Goal: Task Accomplishment & Management: Manage account settings

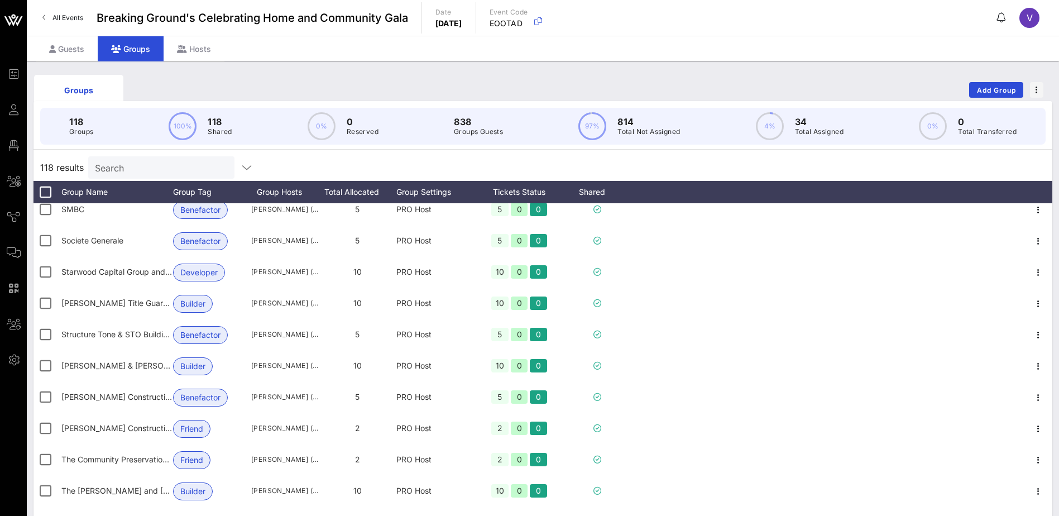
scroll to position [3071, 0]
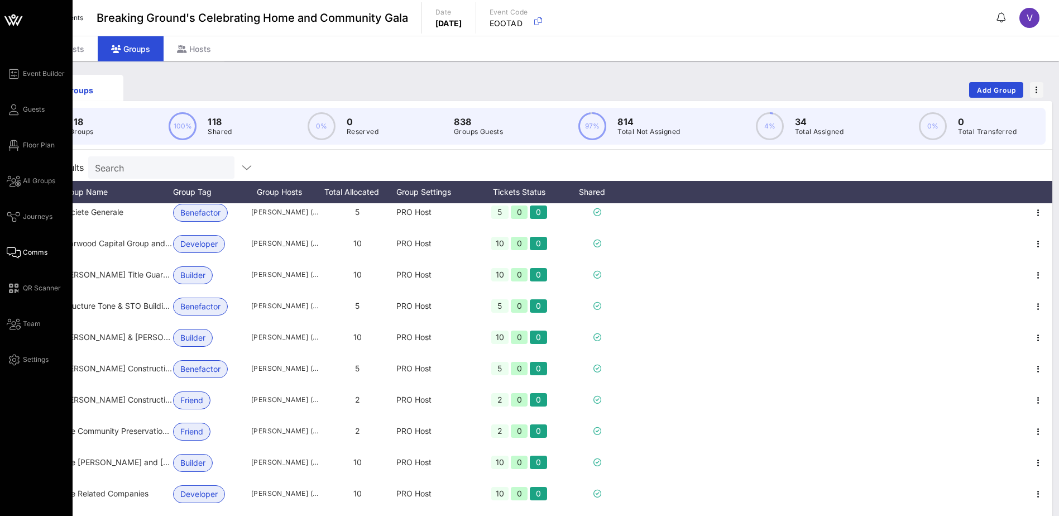
click at [26, 247] on span "Comms" at bounding box center [35, 252] width 25 height 10
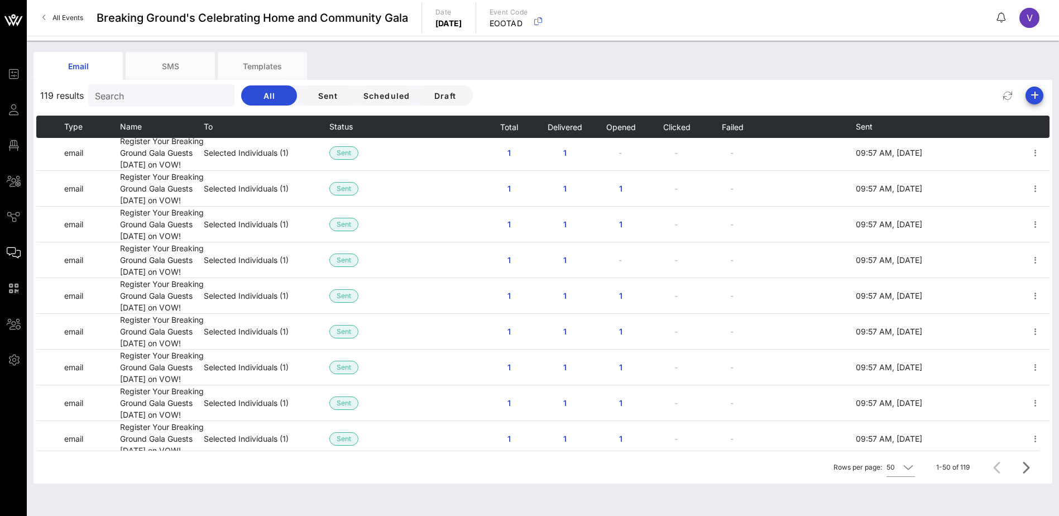
scroll to position [726, 0]
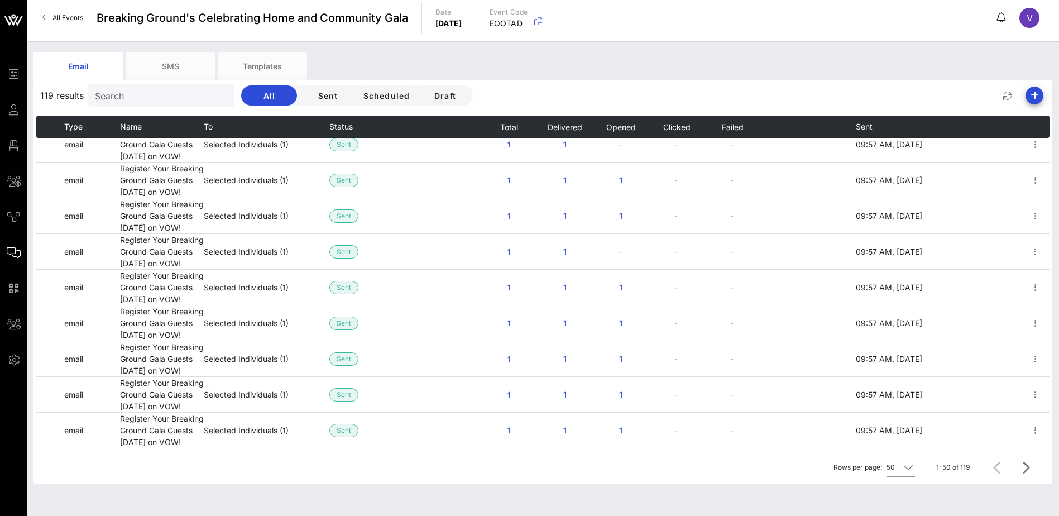
click at [1029, 80] on icon "button" at bounding box center [1035, 72] width 13 height 13
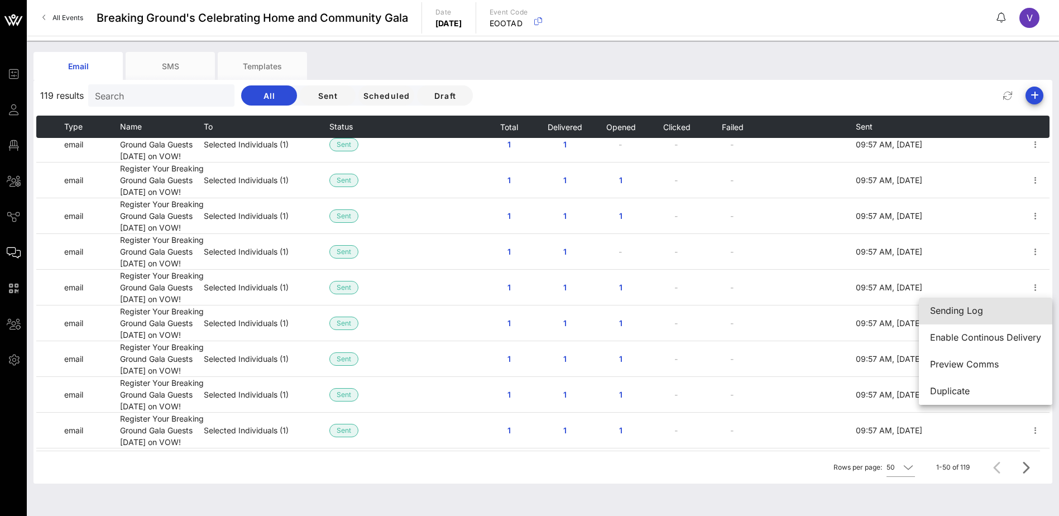
click at [970, 308] on div "Sending Log" at bounding box center [985, 310] width 111 height 11
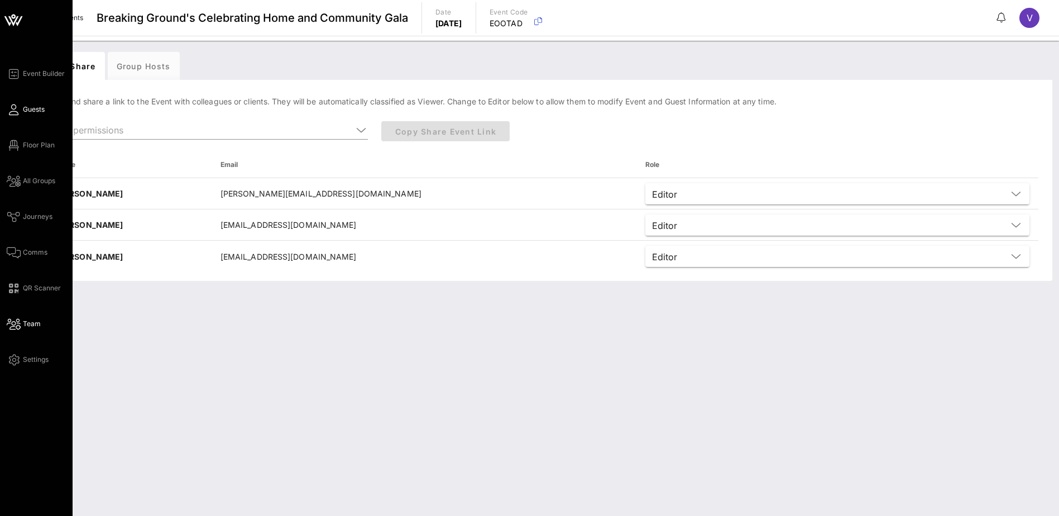
click at [27, 108] on span "Guests" at bounding box center [34, 109] width 22 height 10
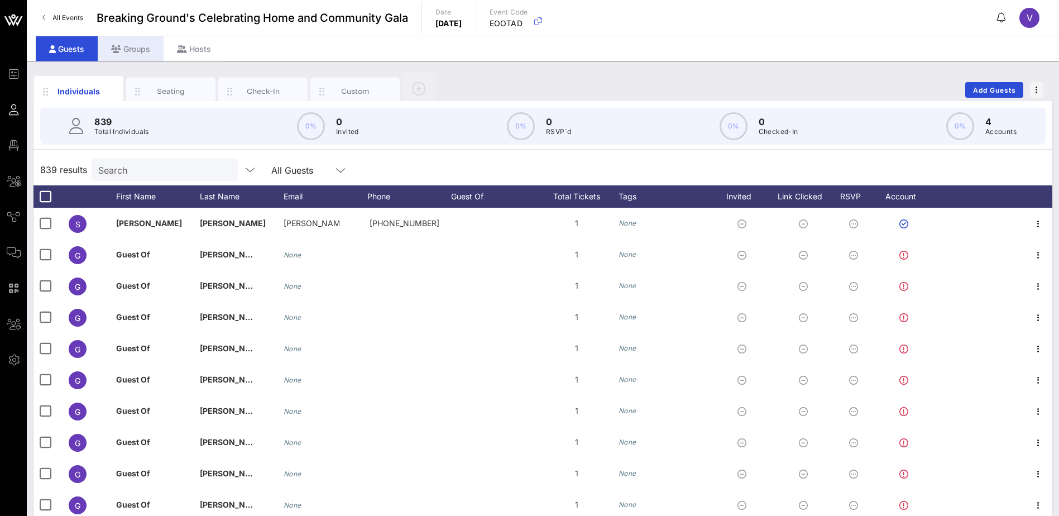
click at [133, 42] on div "Groups" at bounding box center [131, 48] width 66 height 25
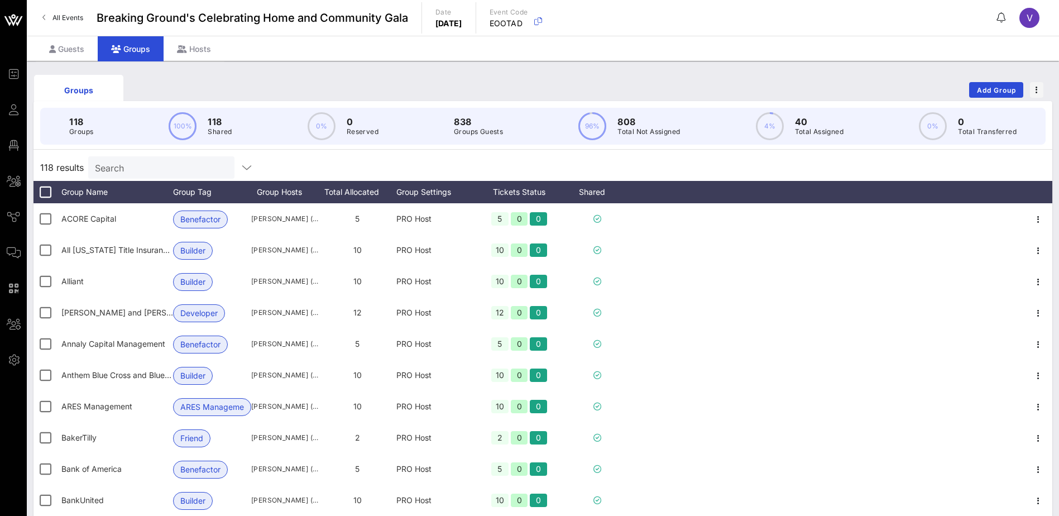
click at [119, 170] on input "Search" at bounding box center [160, 167] width 131 height 15
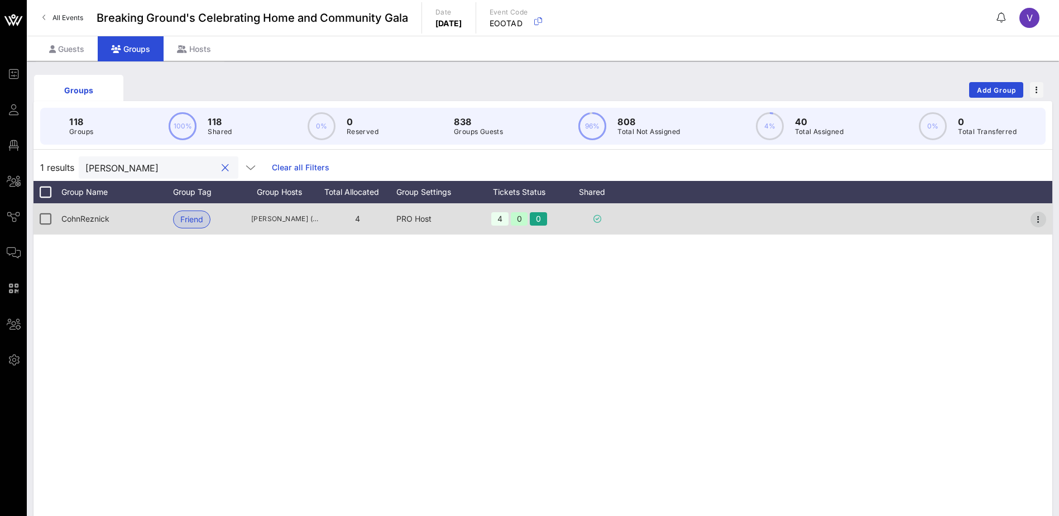
type input "[PERSON_NAME]"
click at [1040, 218] on icon "button" at bounding box center [1038, 219] width 13 height 13
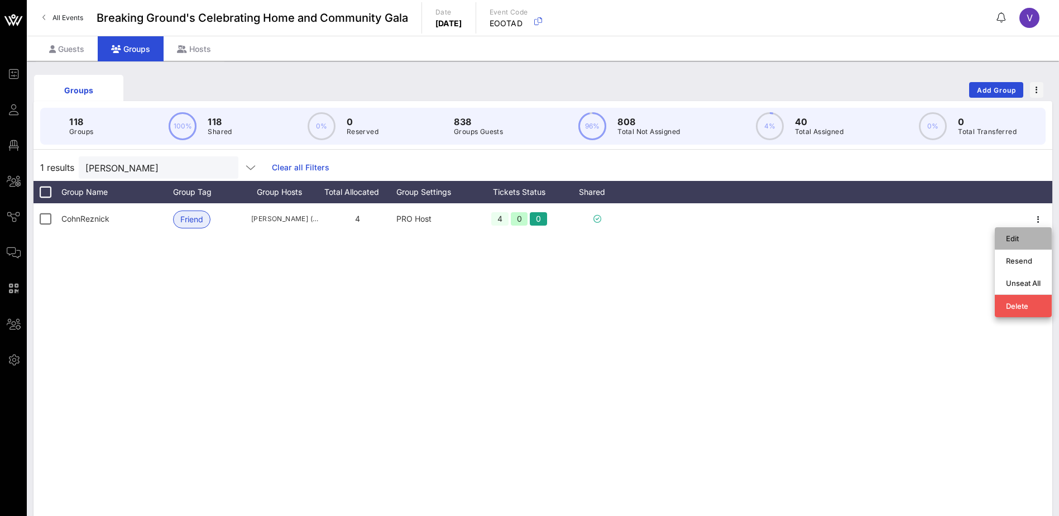
click at [1022, 234] on div "Edit" at bounding box center [1023, 238] width 35 height 9
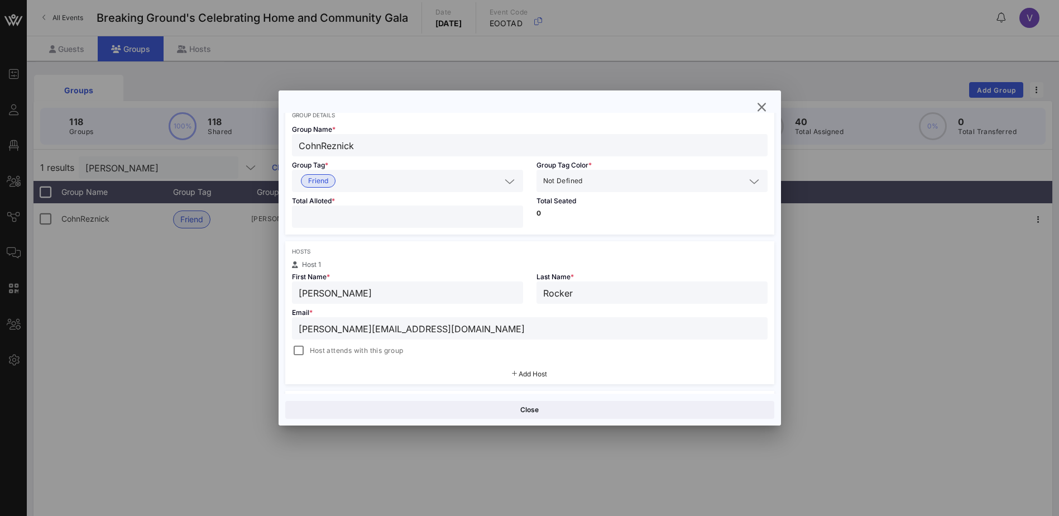
scroll to position [112, 0]
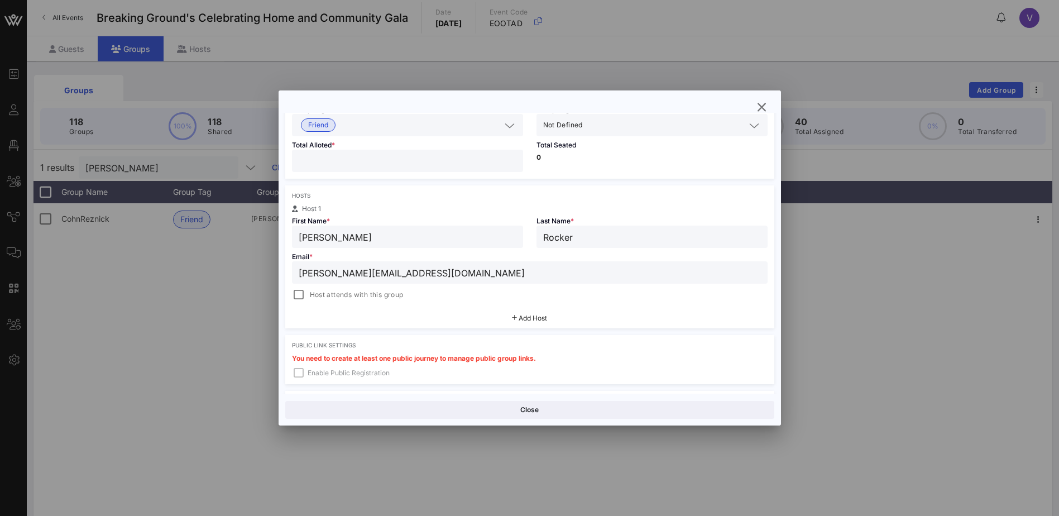
click at [523, 317] on span "Add Host" at bounding box center [533, 318] width 28 height 8
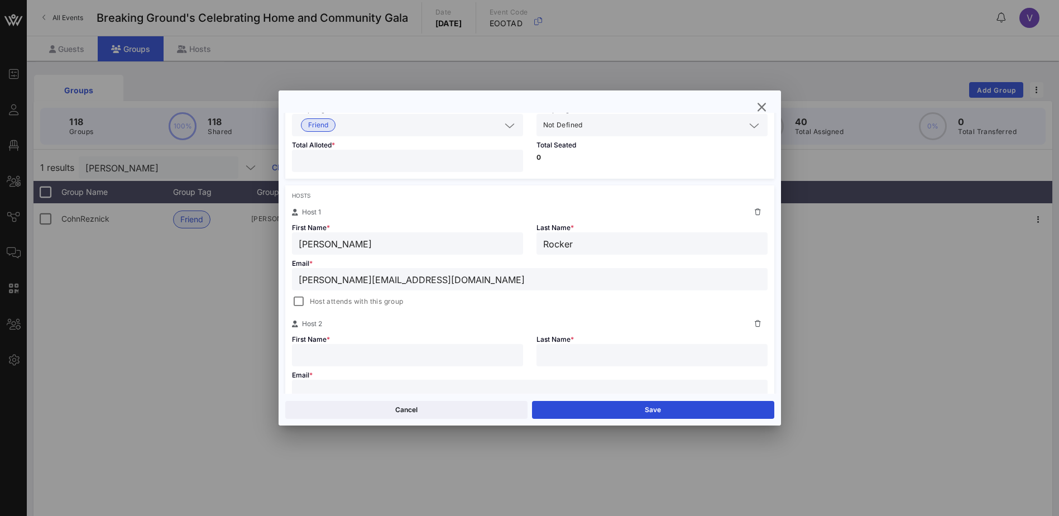
click at [321, 353] on input "text" at bounding box center [408, 355] width 218 height 15
type input "[PERSON_NAME]"
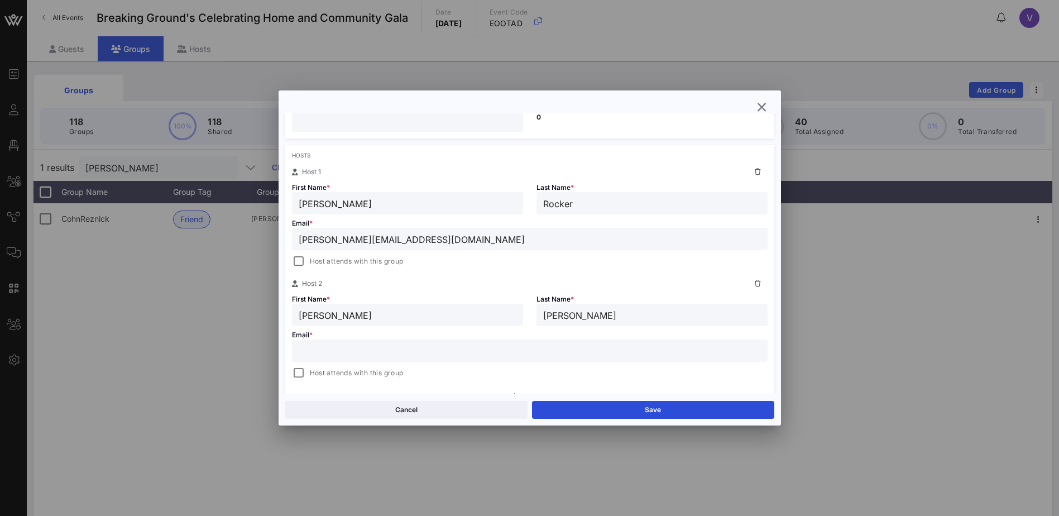
scroll to position [167, 0]
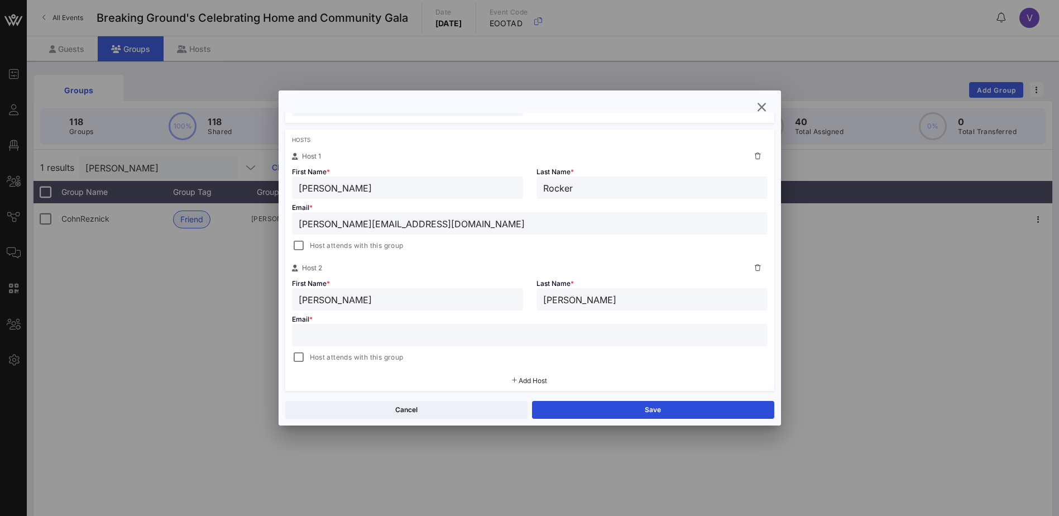
type input "[PERSON_NAME]"
click at [390, 329] on input "text" at bounding box center [530, 335] width 462 height 15
click at [511, 336] on input "text" at bounding box center [530, 335] width 462 height 15
paste input "[PERSON_NAME][EMAIL_ADDRESS][PERSON_NAME][DOMAIN_NAME]"
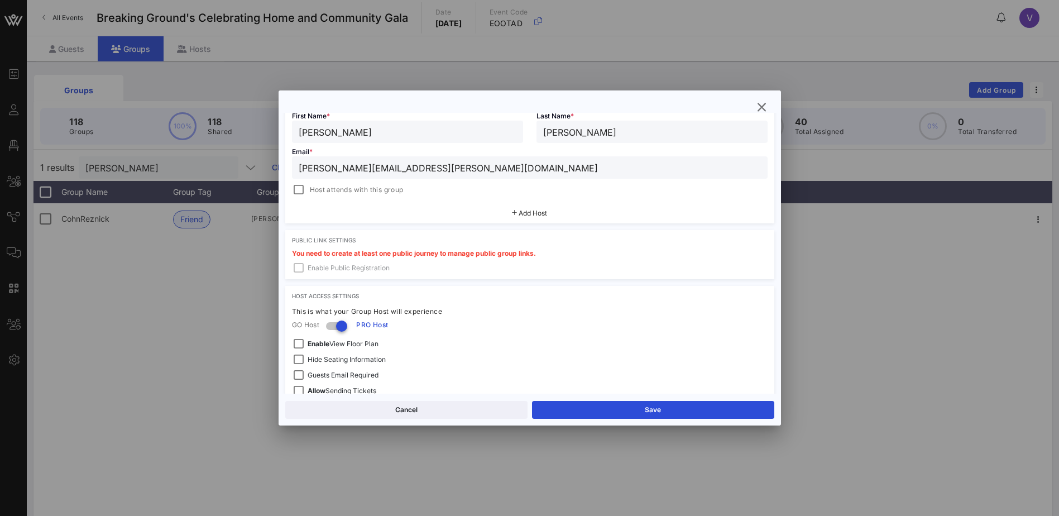
scroll to position [391, 0]
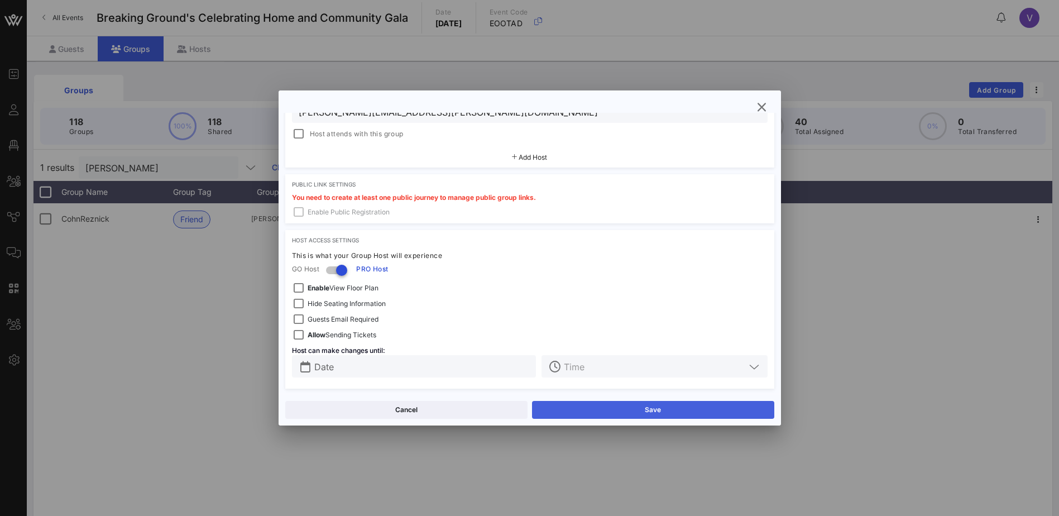
type input "[PERSON_NAME][EMAIL_ADDRESS][PERSON_NAME][DOMAIN_NAME]"
click at [633, 410] on button "Save" at bounding box center [653, 410] width 242 height 18
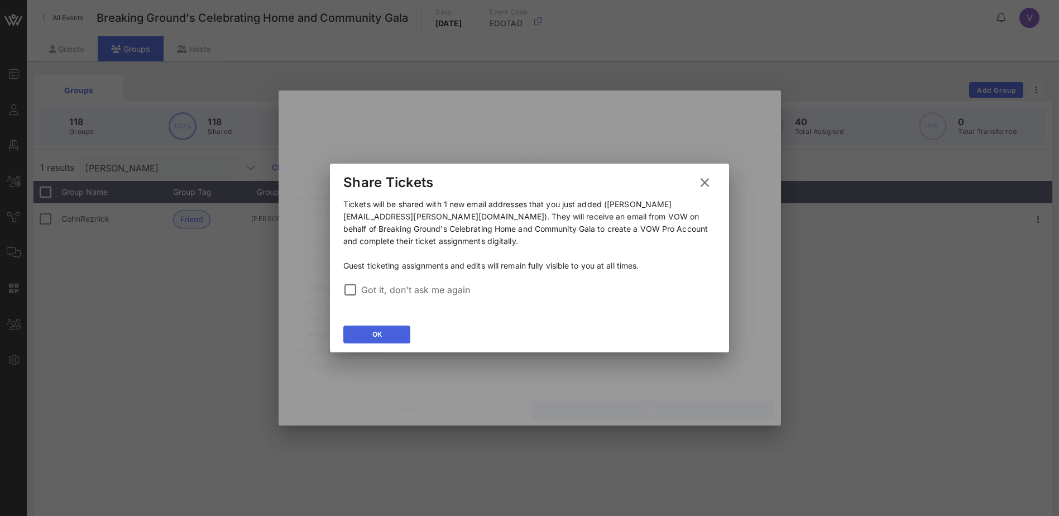
click at [379, 331] on icon at bounding box center [376, 335] width 9 height 8
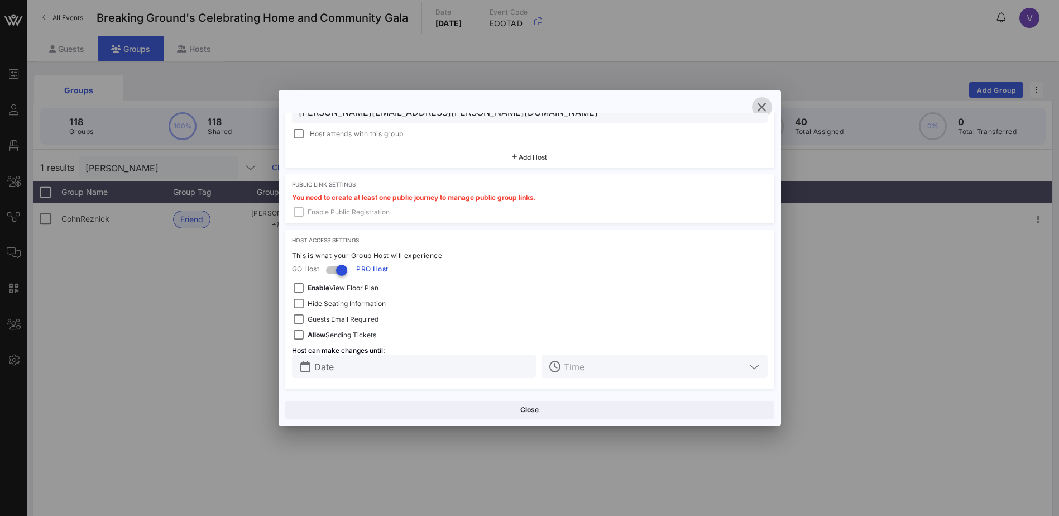
click at [759, 104] on icon "button" at bounding box center [761, 106] width 13 height 13
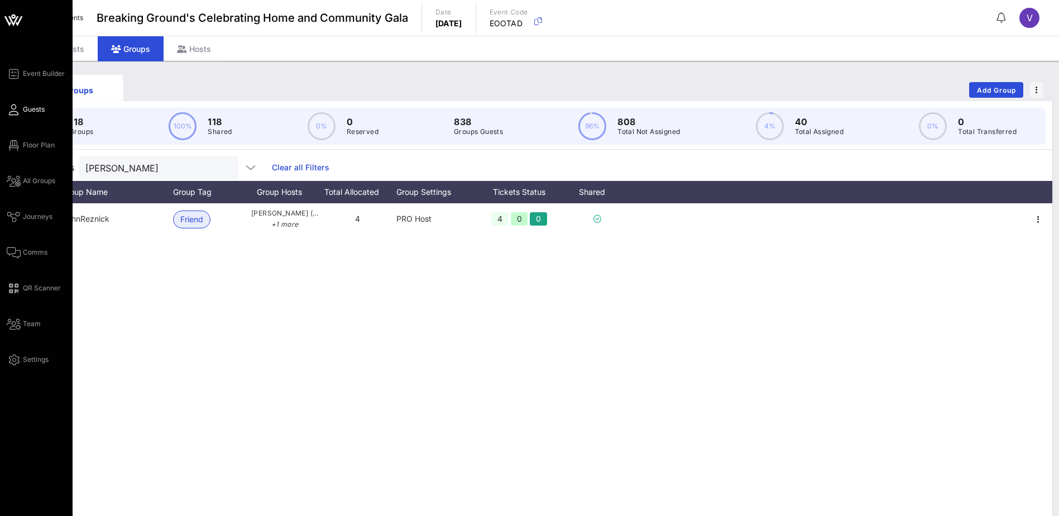
click at [28, 110] on span "Guests" at bounding box center [34, 109] width 22 height 10
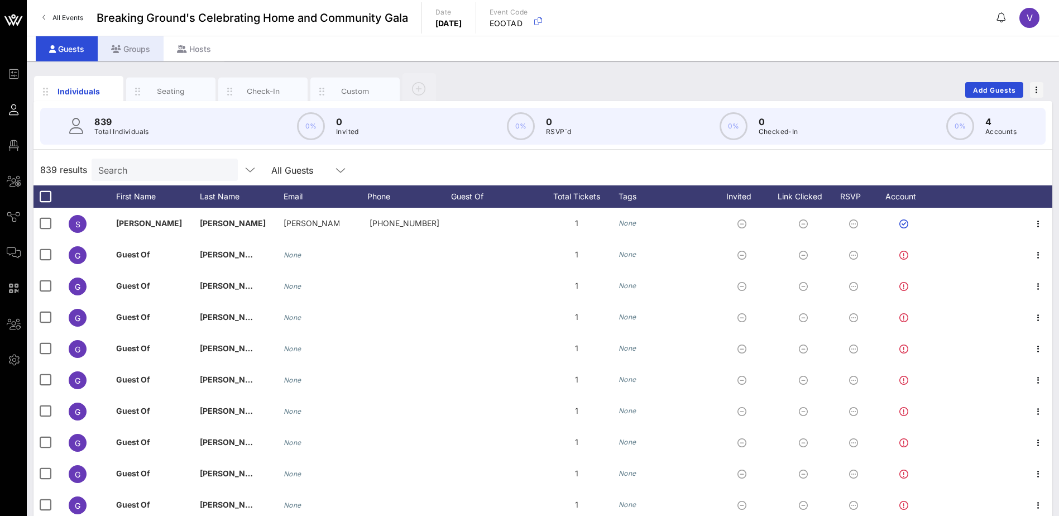
click at [138, 48] on div "Groups" at bounding box center [131, 48] width 66 height 25
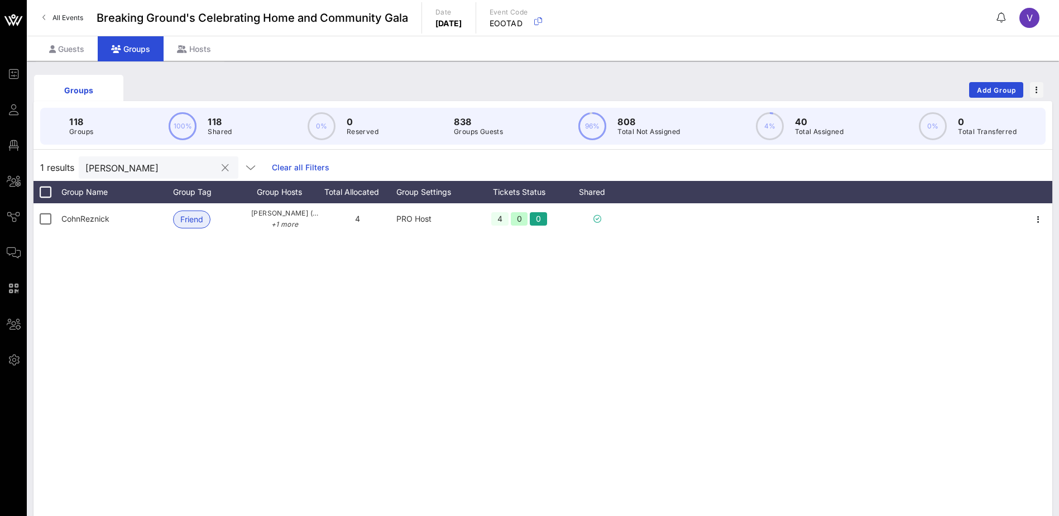
click at [222, 168] on button "clear icon" at bounding box center [225, 167] width 7 height 11
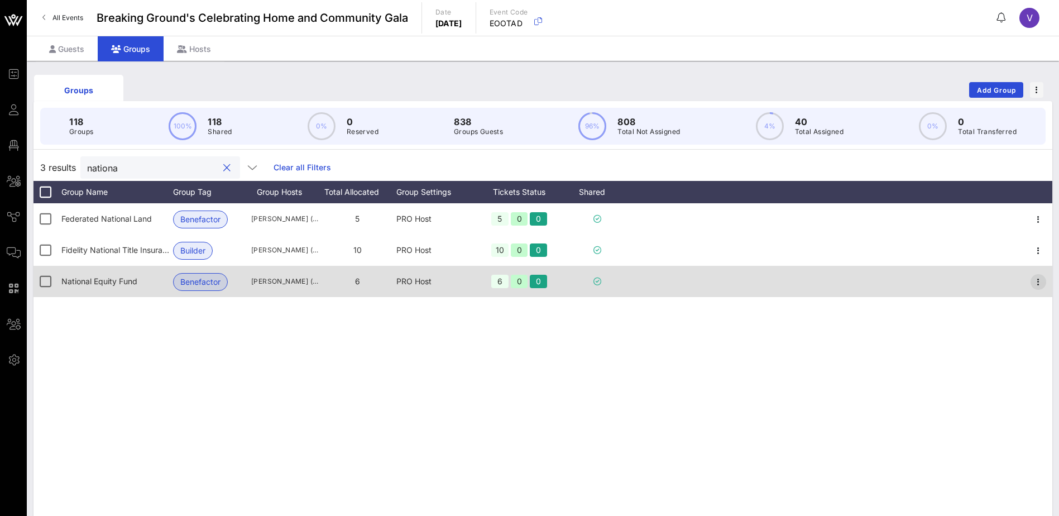
type input "nationa"
click at [1038, 279] on icon "button" at bounding box center [1038, 281] width 13 height 13
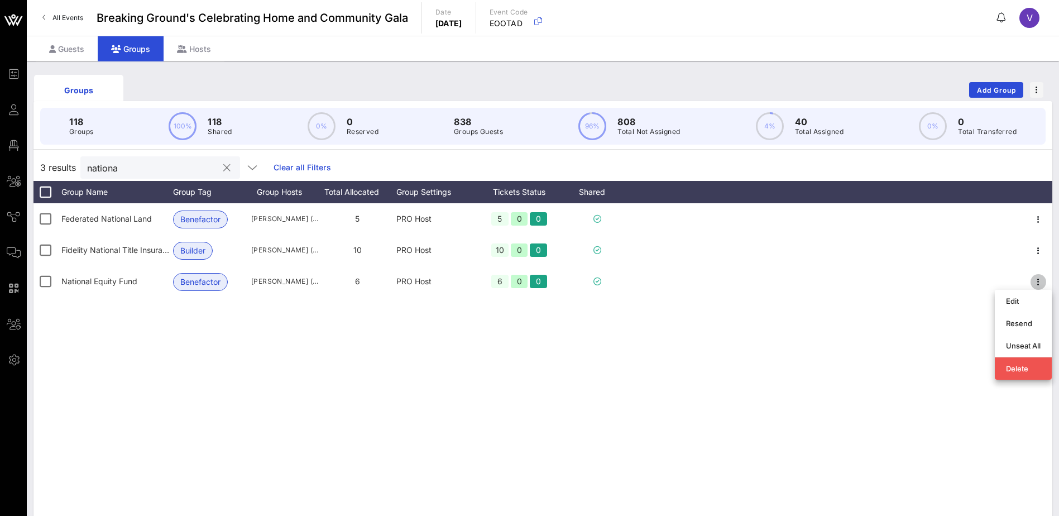
click at [223, 166] on button "clear icon" at bounding box center [226, 167] width 7 height 11
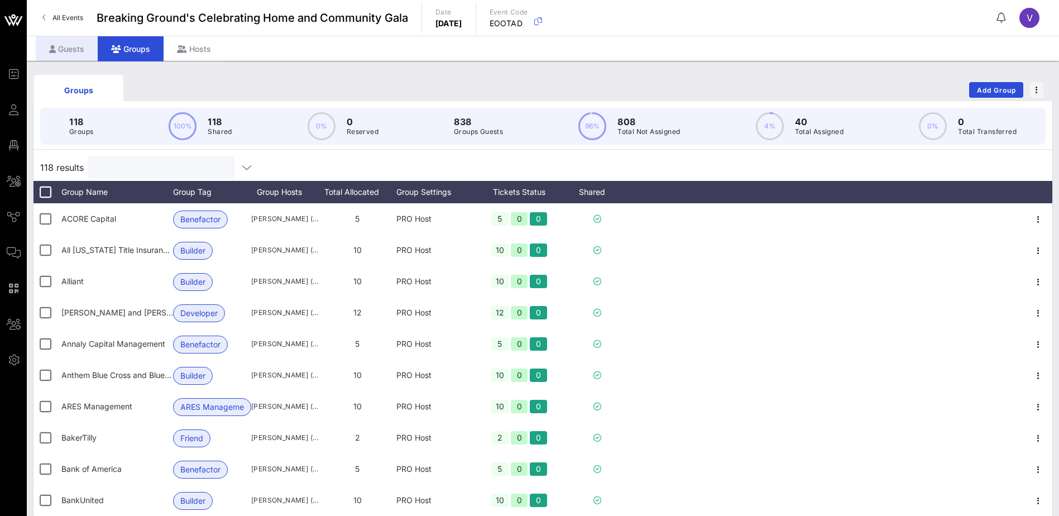
click at [68, 48] on div "Guests" at bounding box center [67, 48] width 62 height 25
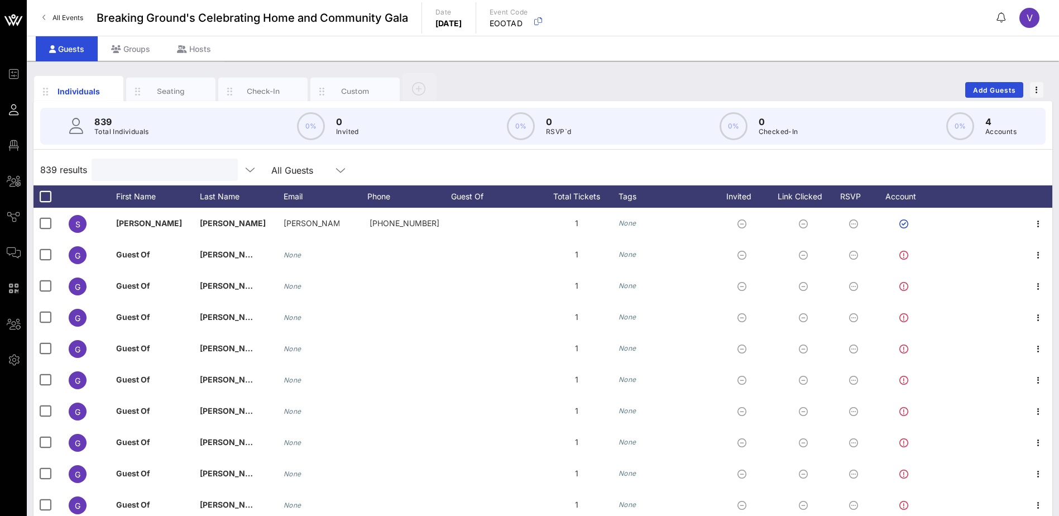
click at [126, 169] on input "text" at bounding box center [163, 169] width 131 height 15
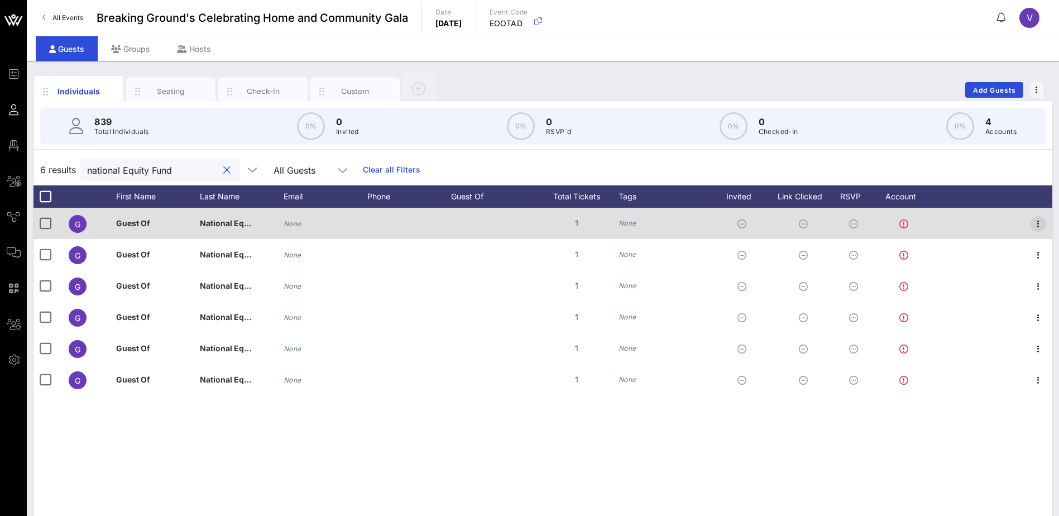
type input "national Equity Fund"
click at [1040, 222] on icon "button" at bounding box center [1038, 223] width 13 height 13
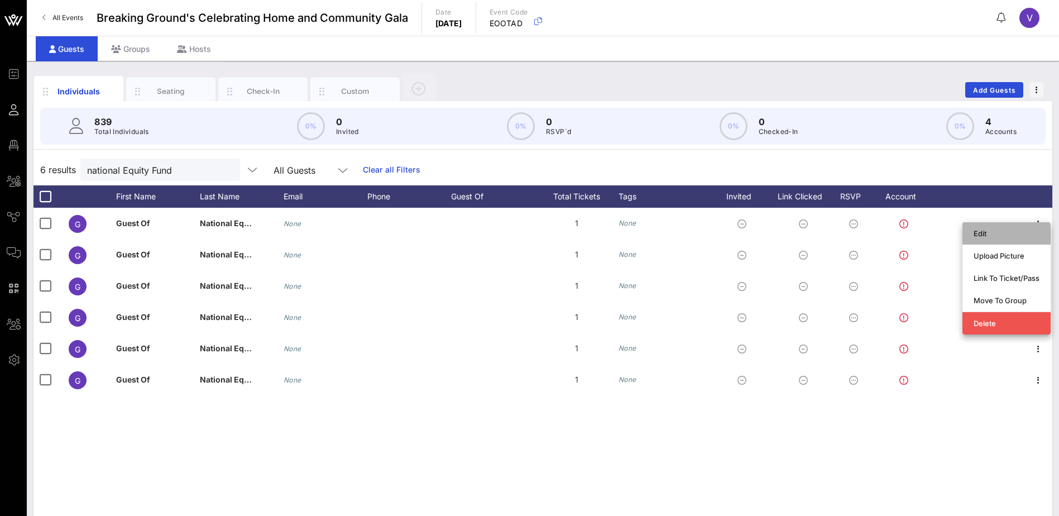
click at [999, 228] on div "Edit" at bounding box center [1007, 233] width 66 height 18
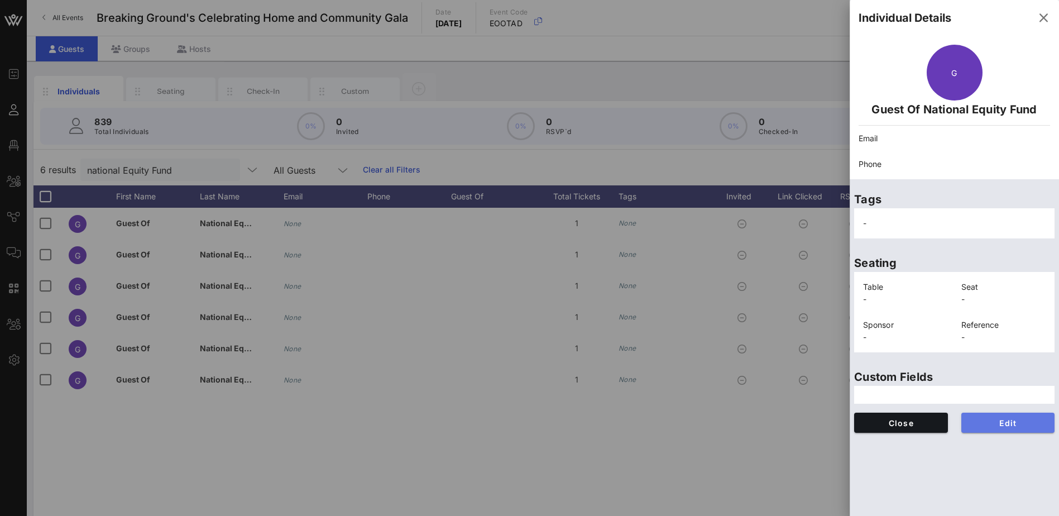
click at [992, 422] on span "Edit" at bounding box center [1008, 422] width 76 height 9
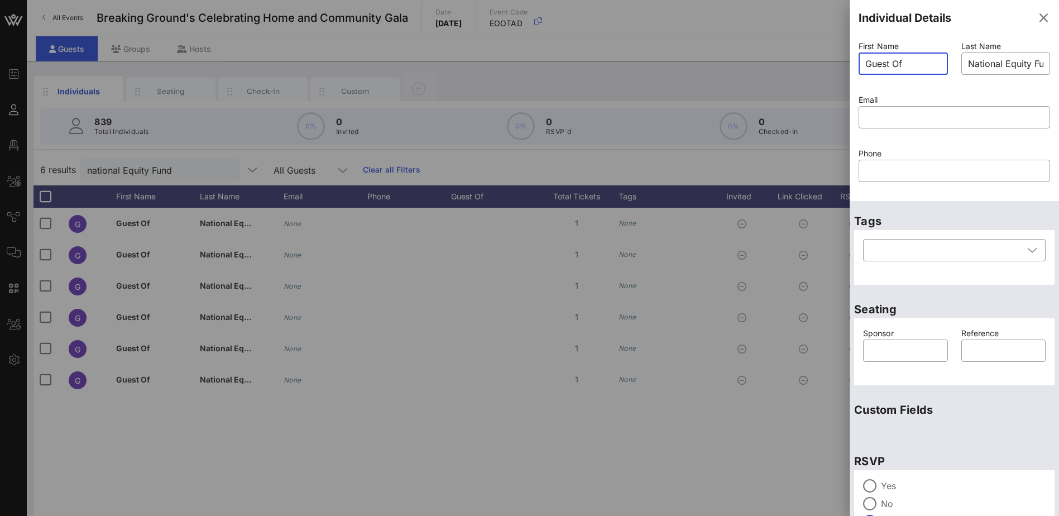
drag, startPoint x: 915, startPoint y: 63, endPoint x: 851, endPoint y: 61, distance: 63.1
click at [851, 61] on div "First Name ​ Guest Of Last Name ​ National Equity Fund Email ​ Phone ​" at bounding box center [954, 118] width 209 height 165
type input "[PERSON_NAME]"
click at [898, 114] on input "text" at bounding box center [954, 117] width 178 height 18
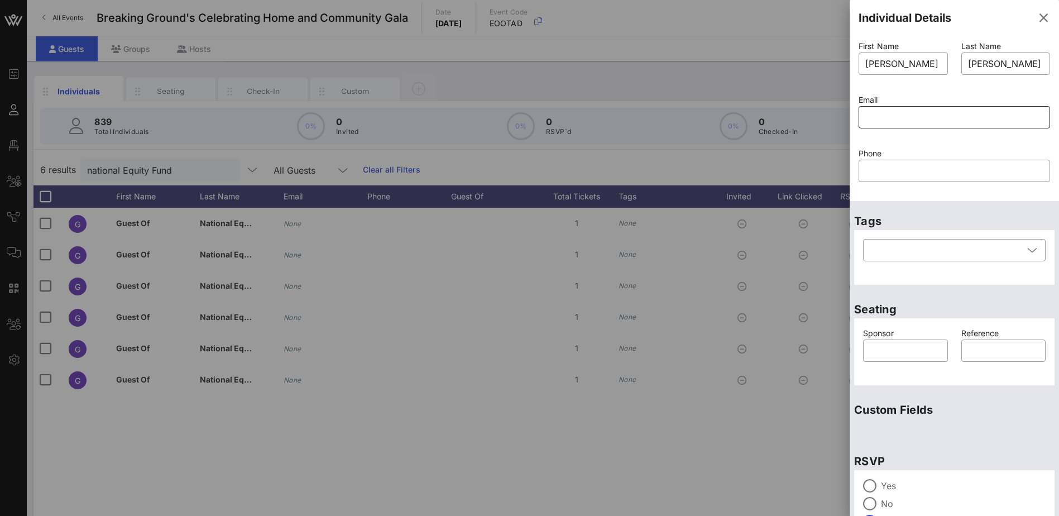
click at [899, 111] on input "text" at bounding box center [954, 117] width 178 height 18
paste input "[EMAIL_ADDRESS][DOMAIN_NAME]"
type input "[EMAIL_ADDRESS][DOMAIN_NAME]"
click at [1027, 251] on icon at bounding box center [1032, 249] width 10 height 13
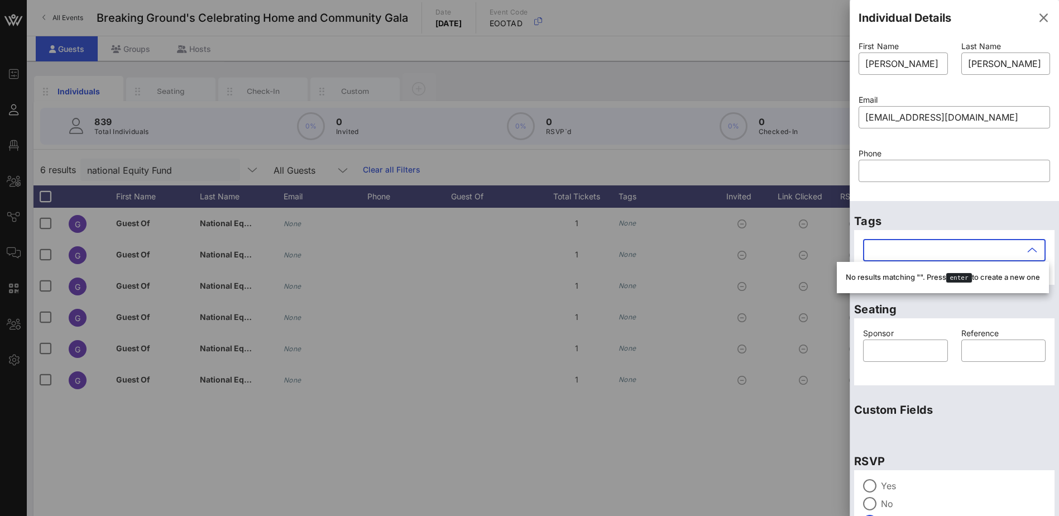
click at [1027, 251] on icon at bounding box center [1032, 249] width 10 height 13
click at [911, 350] on input "text" at bounding box center [905, 351] width 71 height 18
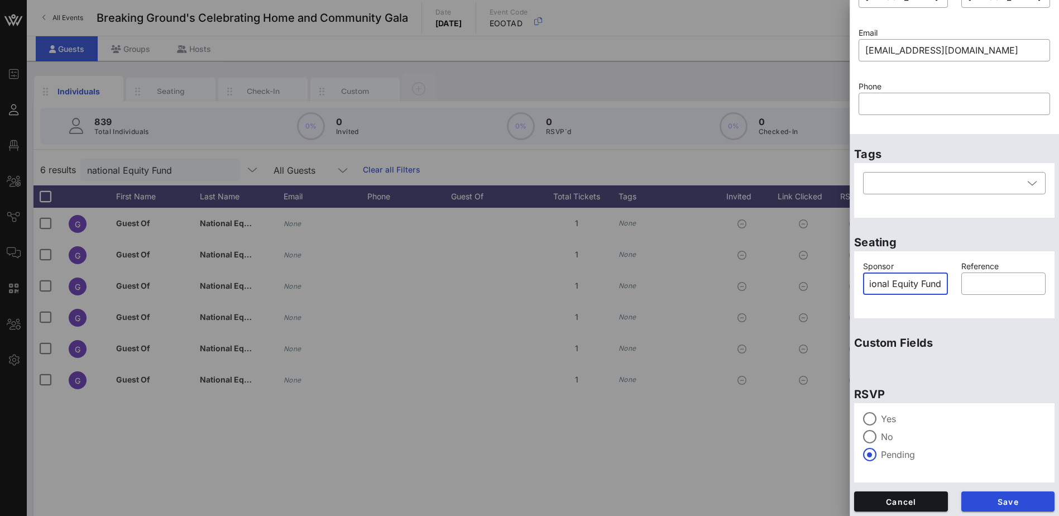
scroll to position [69, 0]
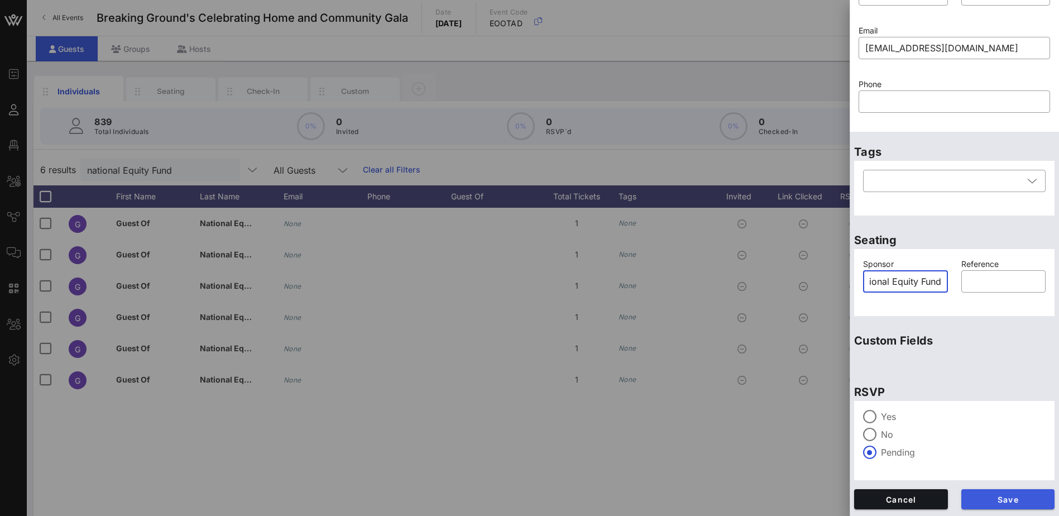
type input "National Equity Fund"
click at [992, 501] on span "Save" at bounding box center [1008, 499] width 76 height 9
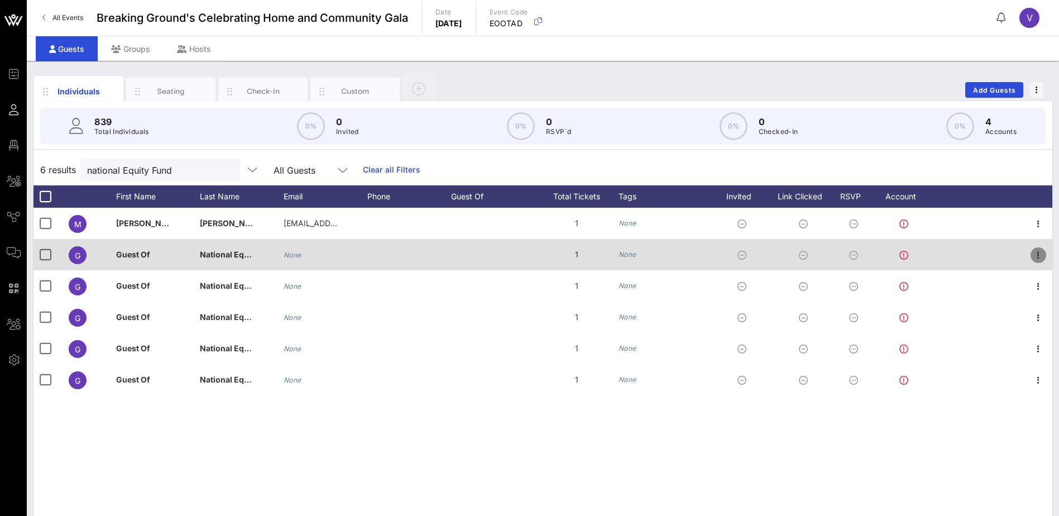
click at [1035, 256] on icon "button" at bounding box center [1038, 254] width 13 height 13
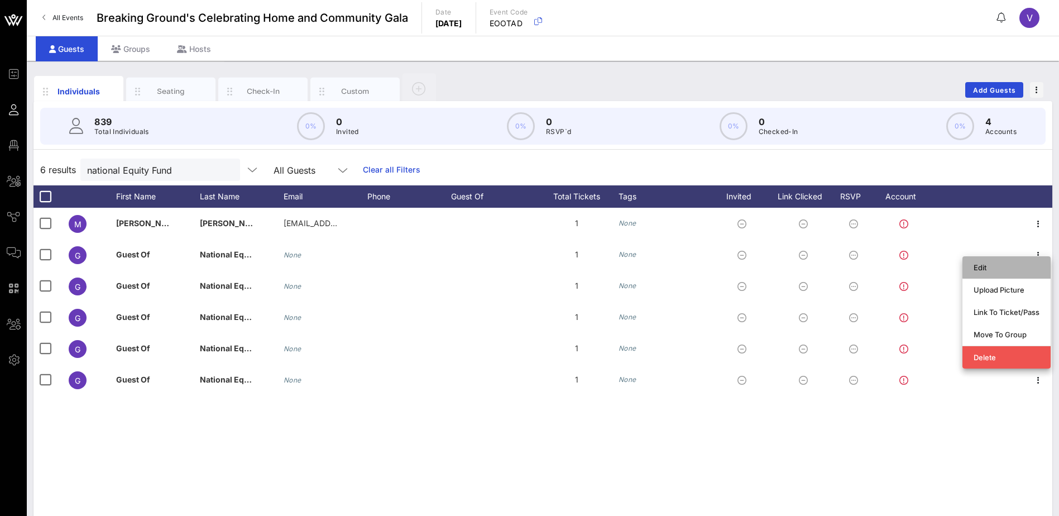
click at [997, 267] on div "Edit" at bounding box center [1007, 267] width 66 height 9
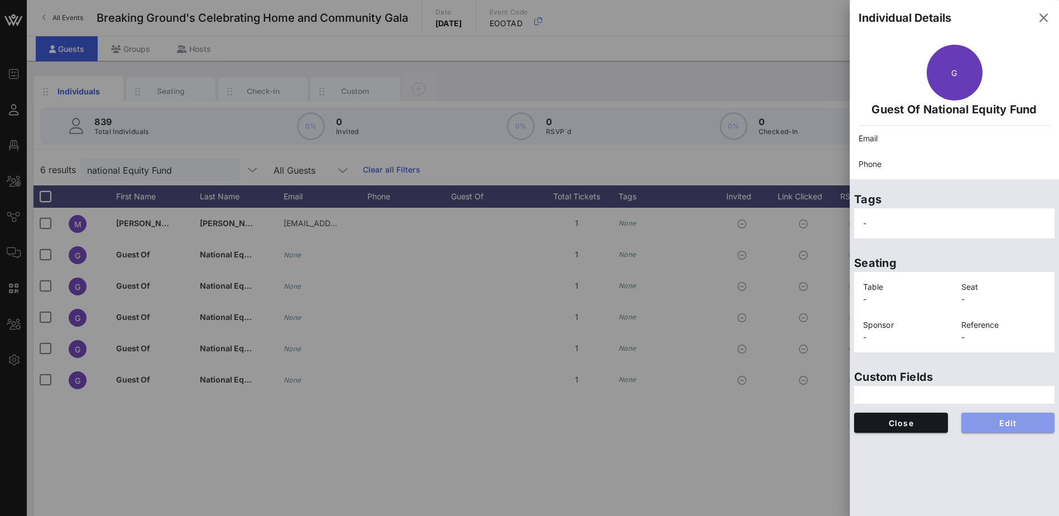
click at [1005, 423] on span "Edit" at bounding box center [1008, 422] width 76 height 9
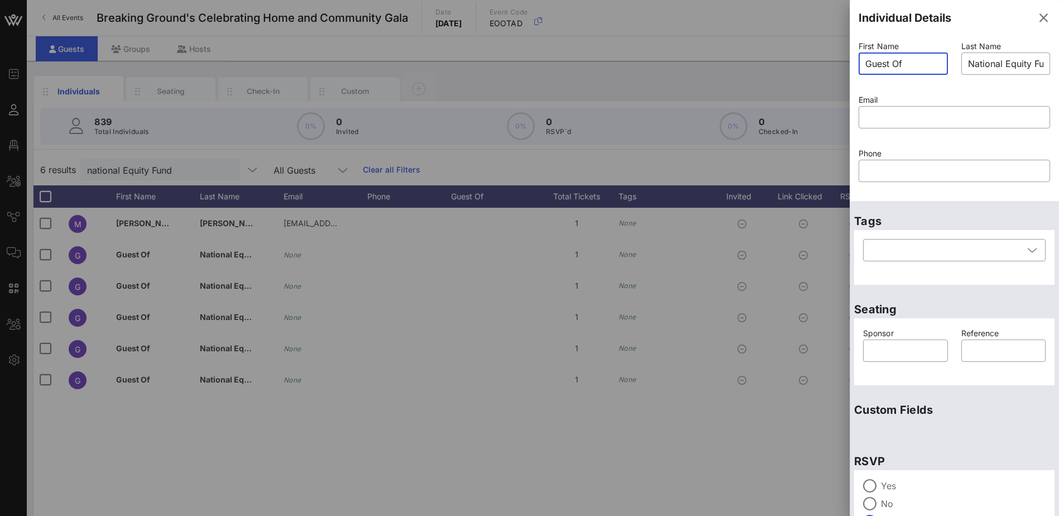
drag, startPoint x: 905, startPoint y: 64, endPoint x: 835, endPoint y: 62, distance: 69.8
click at [835, 62] on div "Event Builder Guests Floor Plan All Groups Journeys Comms QR Scanner Team Setti…" at bounding box center [529, 277] width 1059 height 554
type input "[PERSON_NAME]"
drag, startPoint x: 907, startPoint y: 116, endPoint x: 913, endPoint y: 116, distance: 6.7
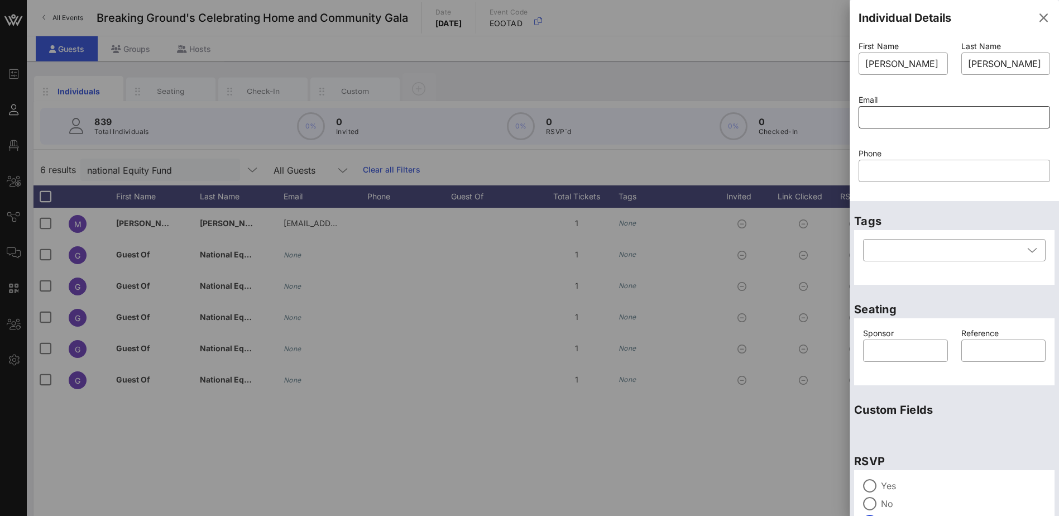
click at [907, 116] on input "text" at bounding box center [954, 117] width 178 height 18
paste input "[EMAIL_ADDRESS][DOMAIN_NAME]"
type input "[EMAIL_ADDRESS][DOMAIN_NAME]"
drag, startPoint x: 876, startPoint y: 349, endPoint x: 1034, endPoint y: 327, distance: 159.7
click at [878, 347] on input "text" at bounding box center [905, 351] width 71 height 18
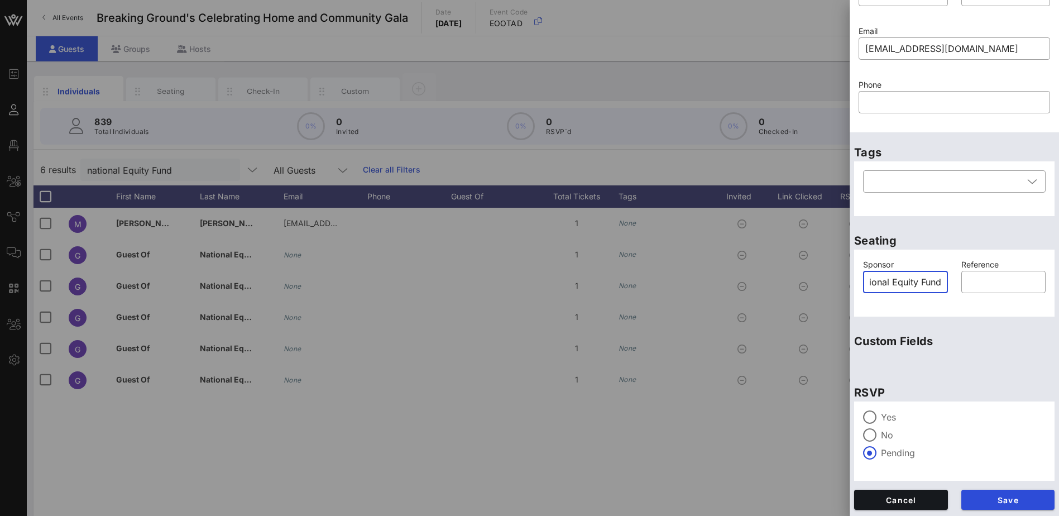
scroll to position [69, 0]
type input "National Equity Fund"
click at [1018, 498] on span "Save" at bounding box center [1008, 499] width 76 height 9
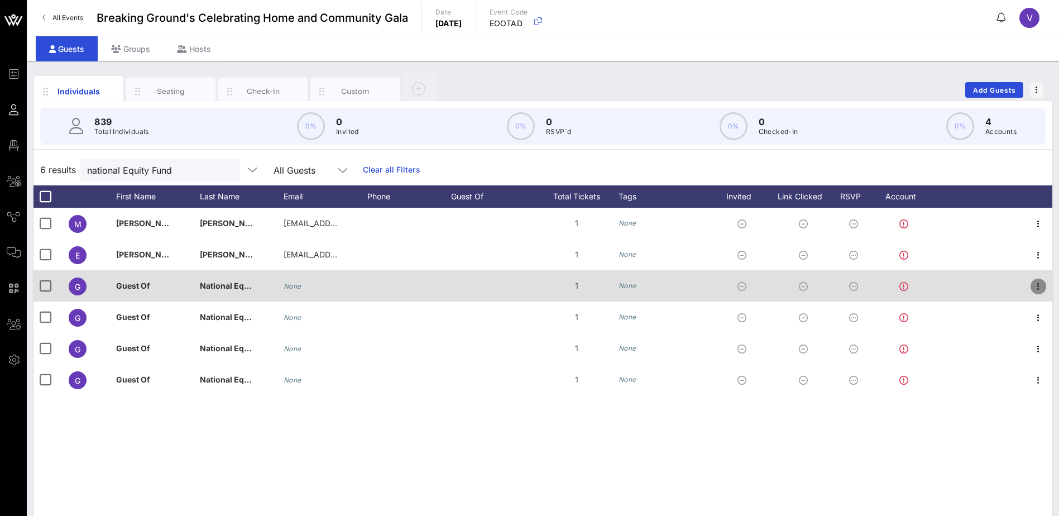
click at [1037, 286] on icon "button" at bounding box center [1038, 286] width 13 height 13
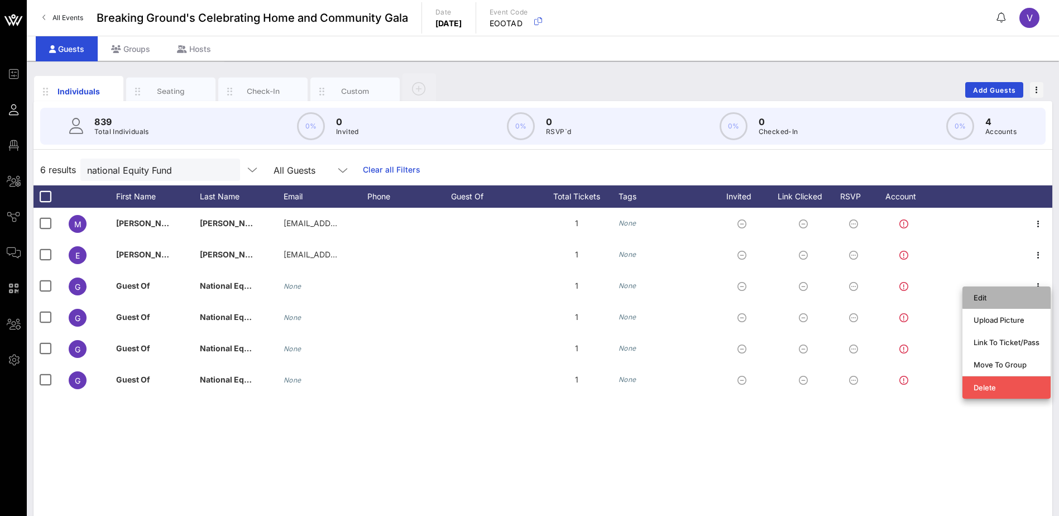
click at [978, 299] on div "Edit" at bounding box center [1007, 297] width 66 height 9
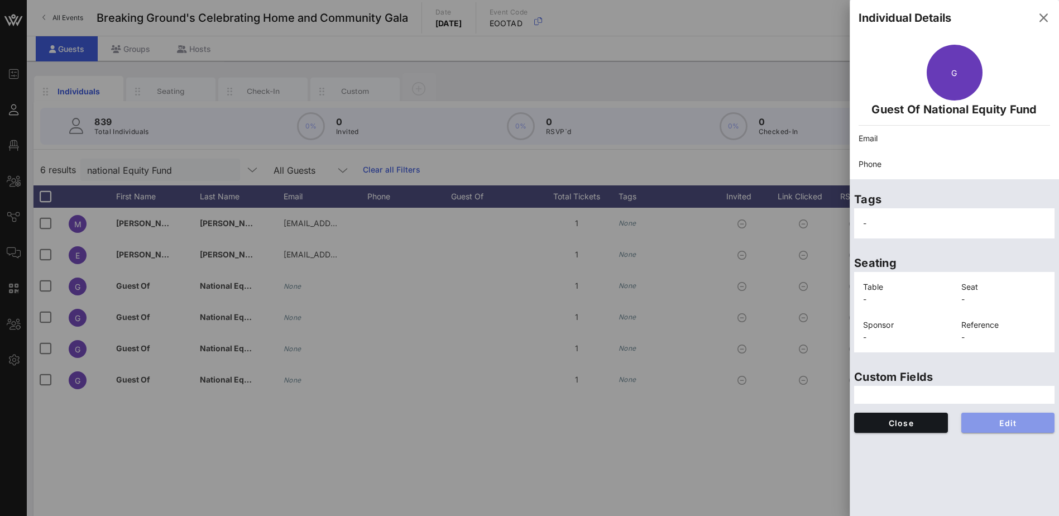
click at [1025, 425] on span "Edit" at bounding box center [1008, 422] width 76 height 9
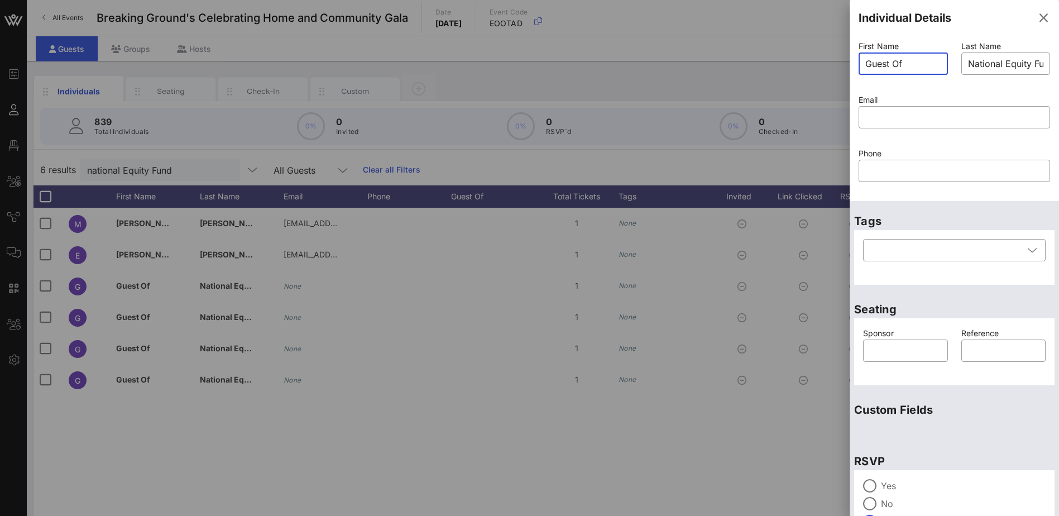
click at [911, 65] on input "Guest Of" at bounding box center [903, 64] width 76 height 18
drag, startPoint x: 911, startPoint y: 63, endPoint x: 863, endPoint y: 63, distance: 48.0
click at [861, 63] on div "​ Guest Of" at bounding box center [903, 63] width 89 height 22
type input "[PERSON_NAME]"
type input "Shore"
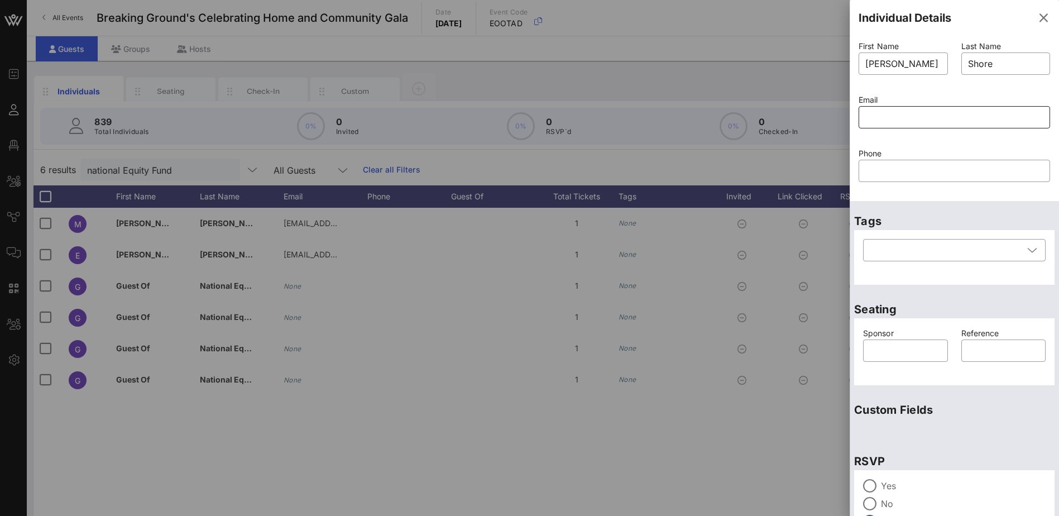
drag, startPoint x: 879, startPoint y: 119, endPoint x: 895, endPoint y: 116, distance: 16.4
click at [879, 119] on input "text" at bounding box center [954, 117] width 178 height 18
paste input "[EMAIL_ADDRESS][DOMAIN_NAME]"
type input "[EMAIL_ADDRESS][DOMAIN_NAME]"
click at [902, 347] on input "text" at bounding box center [905, 351] width 71 height 18
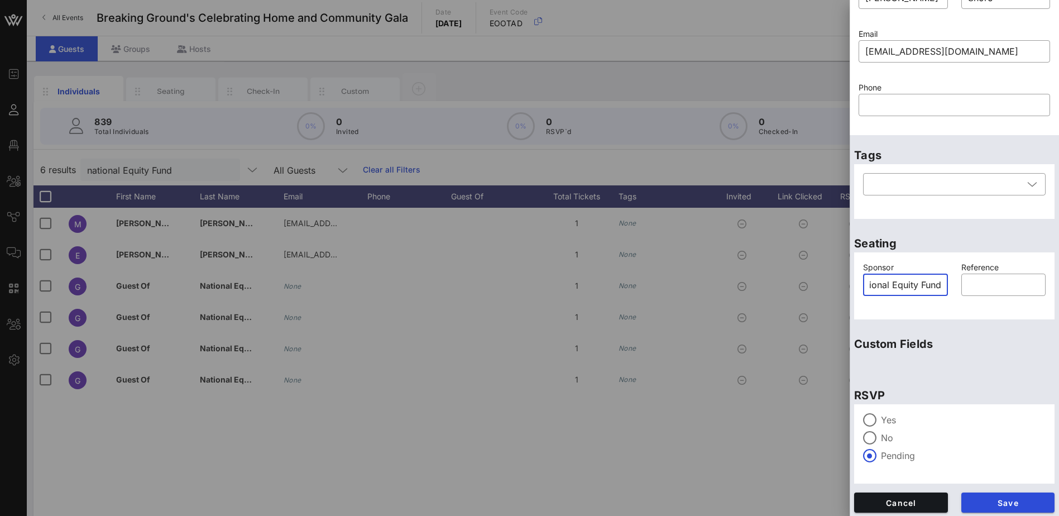
scroll to position [69, 0]
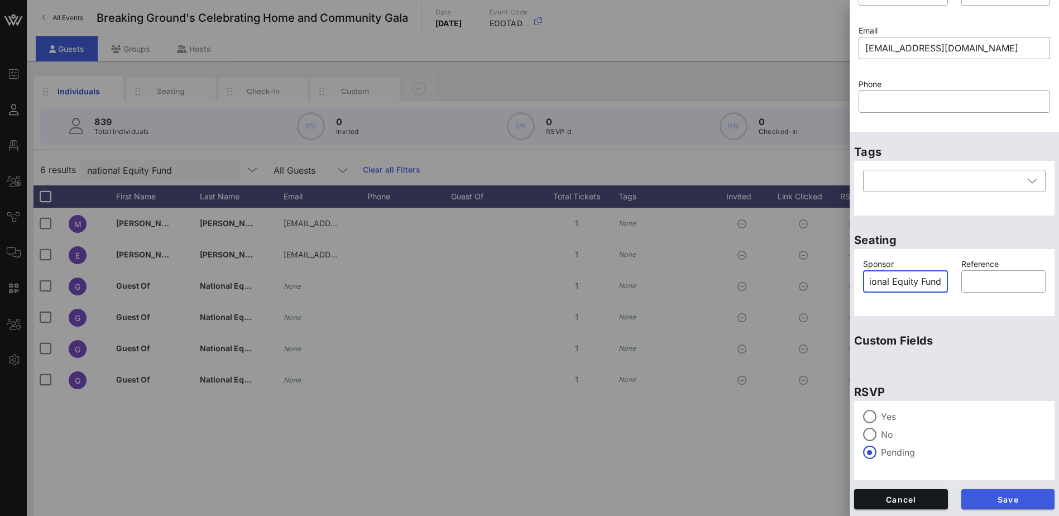
type input "National Equity Fund"
click at [1024, 500] on span "Save" at bounding box center [1008, 499] width 76 height 9
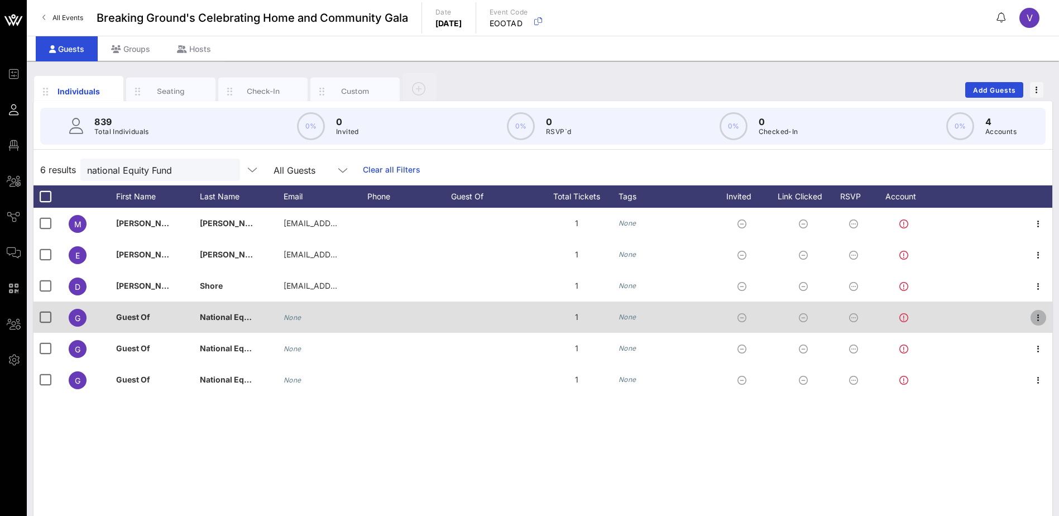
click at [1037, 319] on icon "button" at bounding box center [1038, 317] width 13 height 13
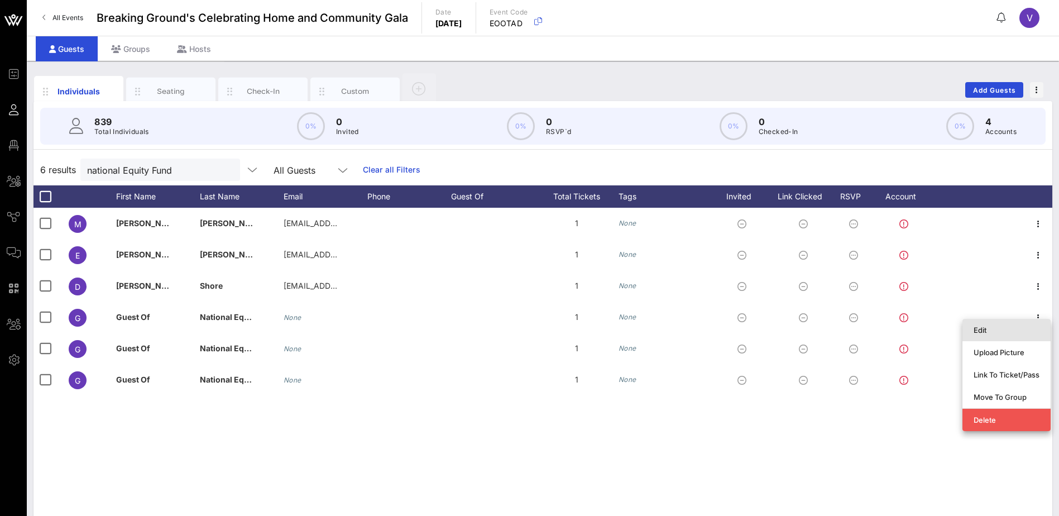
click at [997, 330] on div "Edit" at bounding box center [1007, 329] width 66 height 9
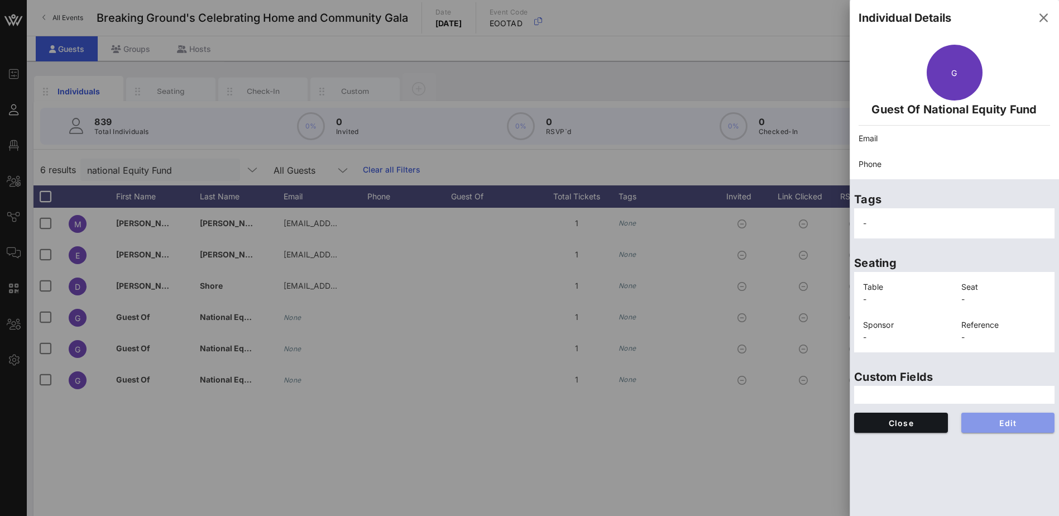
click at [1019, 420] on span "Edit" at bounding box center [1008, 422] width 76 height 9
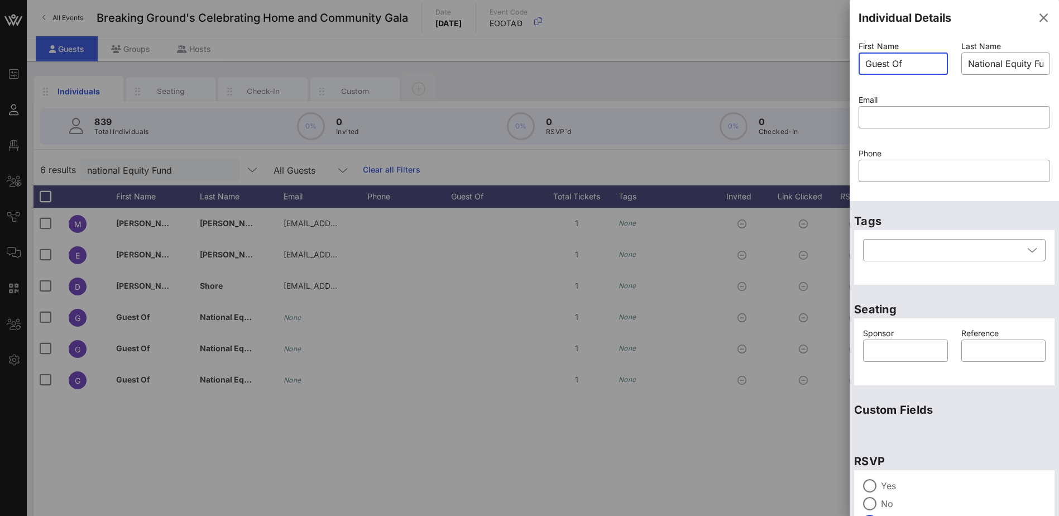
drag, startPoint x: 918, startPoint y: 59, endPoint x: 837, endPoint y: 61, distance: 81.5
click at [837, 61] on div "Event Builder Guests Floor Plan All Groups Journeys Comms QR Scanner Team Setti…" at bounding box center [529, 277] width 1059 height 554
type input "[PERSON_NAME]"
type input "Tally"
click at [902, 122] on input "text" at bounding box center [954, 117] width 178 height 18
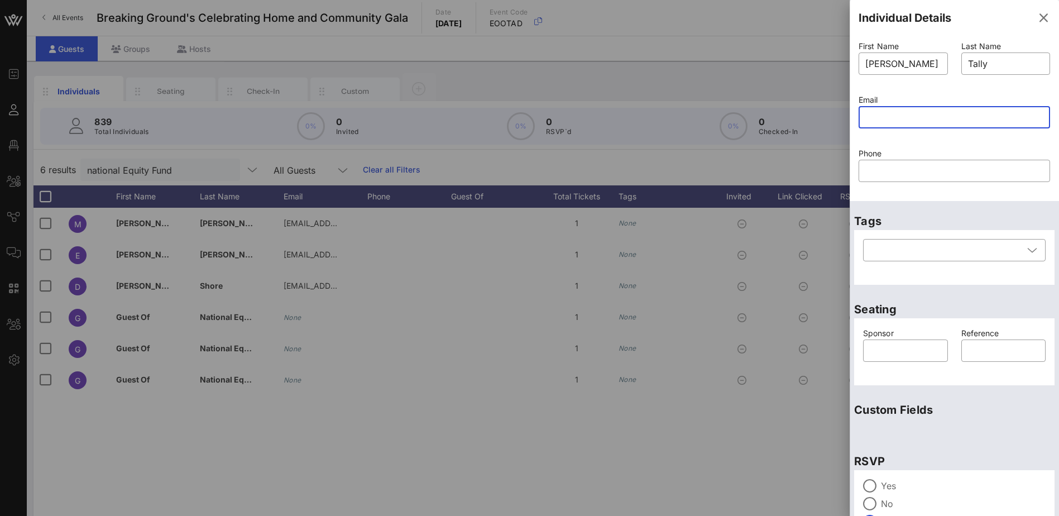
paste input "[EMAIL_ADDRESS][DOMAIN_NAME]"
type input "[EMAIL_ADDRESS][DOMAIN_NAME]"
drag, startPoint x: 888, startPoint y: 346, endPoint x: 896, endPoint y: 345, distance: 7.9
click at [889, 345] on input "text" at bounding box center [905, 351] width 71 height 18
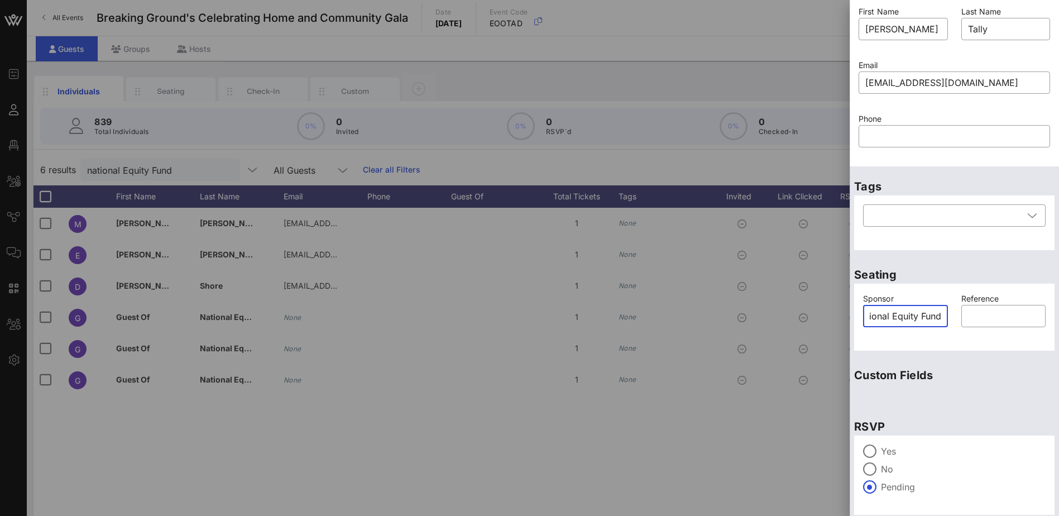
scroll to position [69, 0]
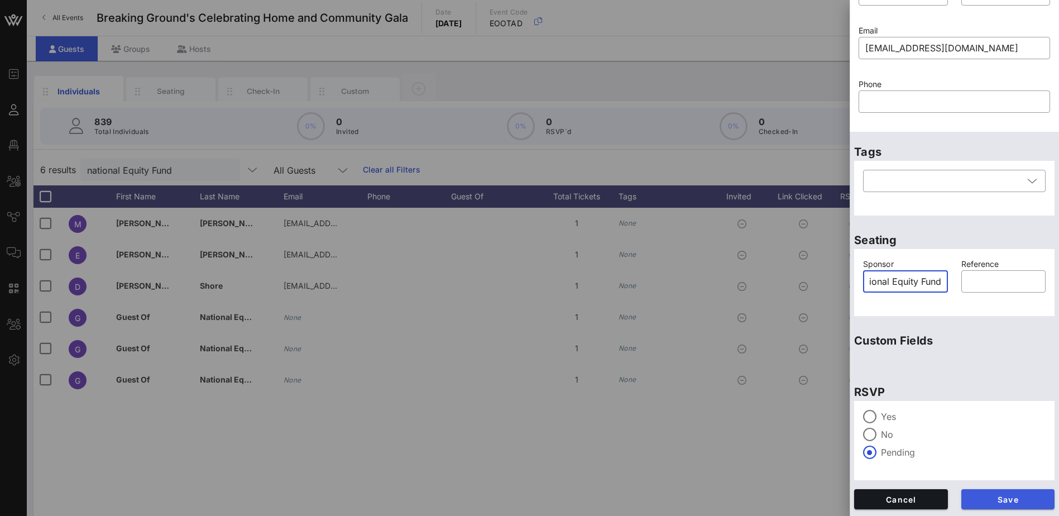
type input "National Equity Fund"
click at [1008, 498] on span "Save" at bounding box center [1008, 499] width 76 height 9
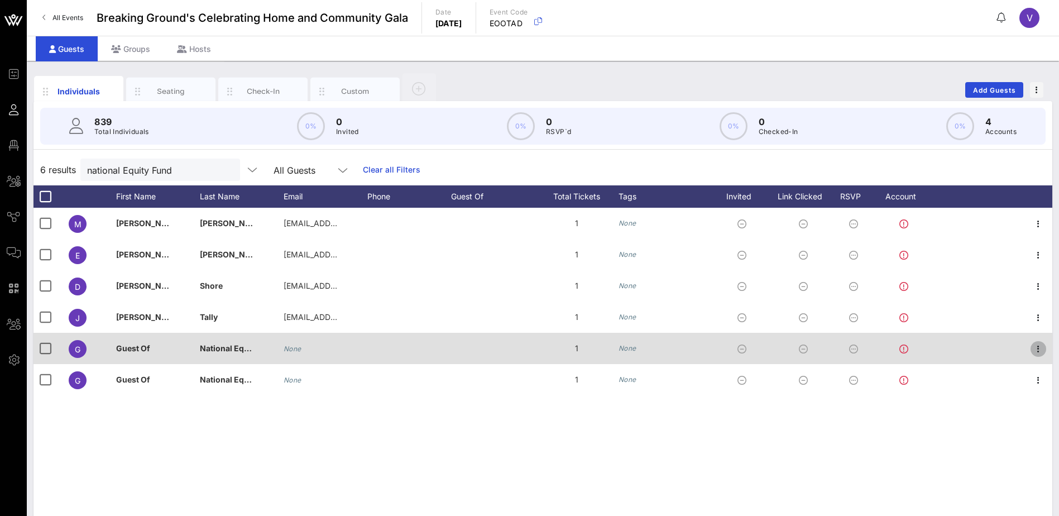
click at [1040, 348] on icon "button" at bounding box center [1038, 348] width 13 height 13
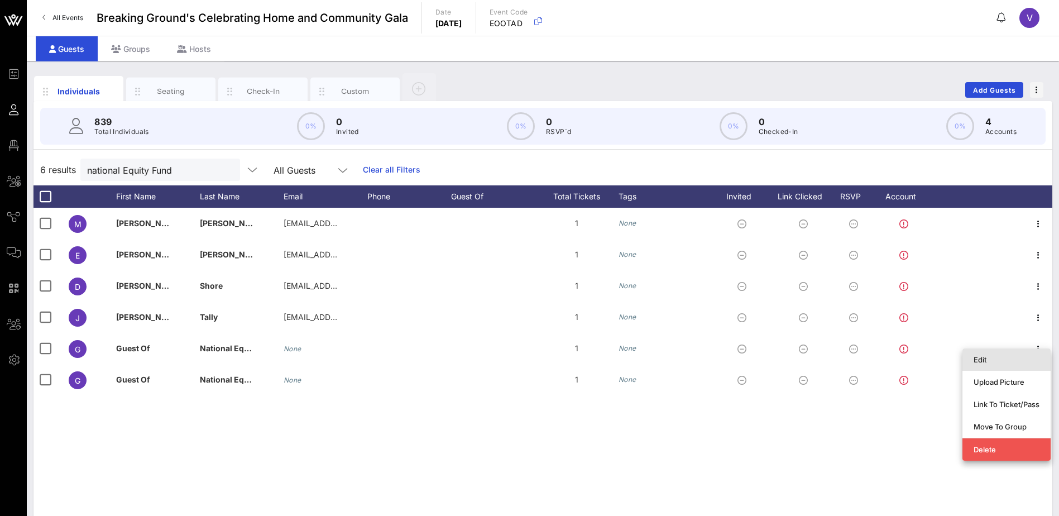
click at [990, 353] on div "Edit" at bounding box center [1007, 360] width 66 height 18
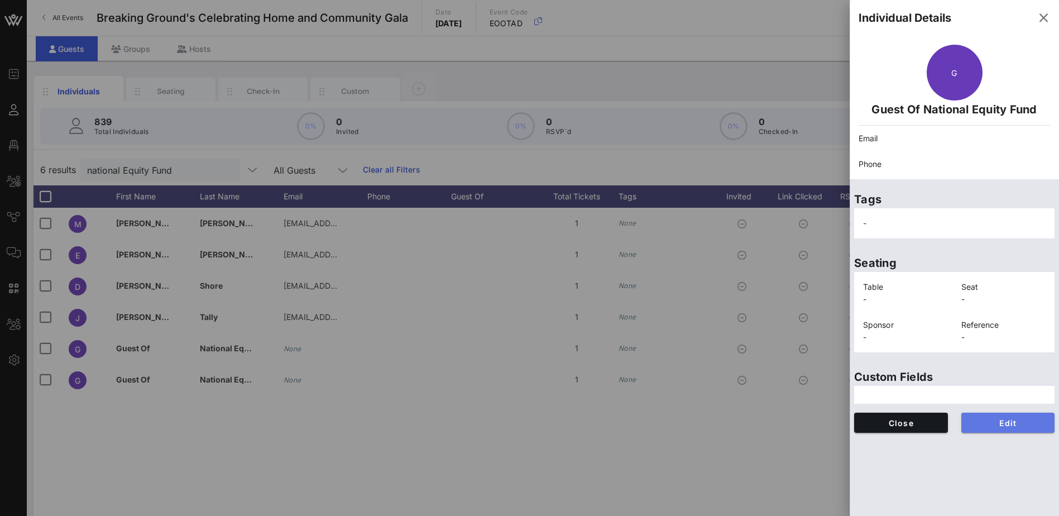
click at [1018, 416] on button "Edit" at bounding box center [1008, 423] width 94 height 20
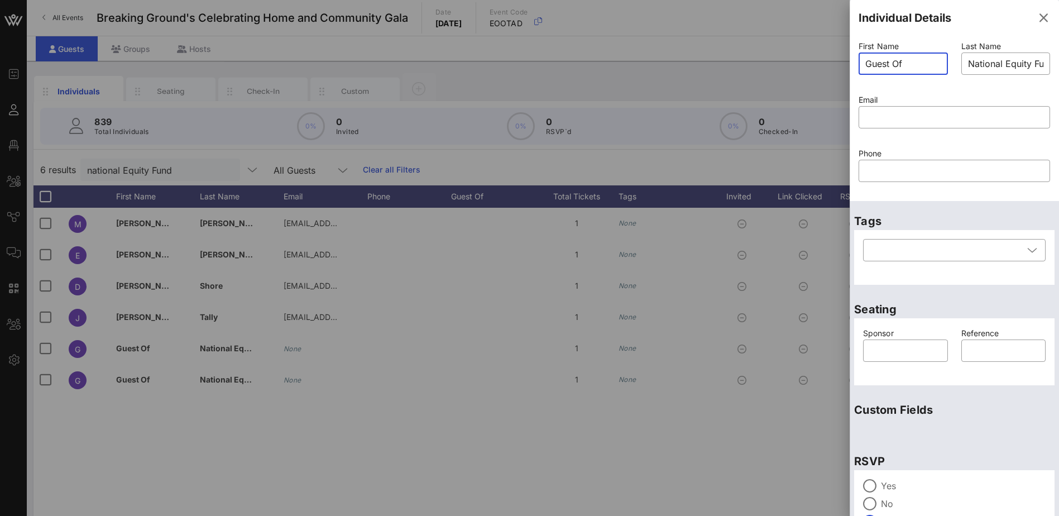
drag, startPoint x: 912, startPoint y: 63, endPoint x: 810, endPoint y: 58, distance: 102.9
click at [810, 58] on div "Event Builder Guests Floor Plan All Groups Journeys Comms QR Scanner Team Setti…" at bounding box center [529, 277] width 1059 height 554
type input "[PERSON_NAME]"
type input "Brown"
drag, startPoint x: 872, startPoint y: 112, endPoint x: 918, endPoint y: 112, distance: 46.3
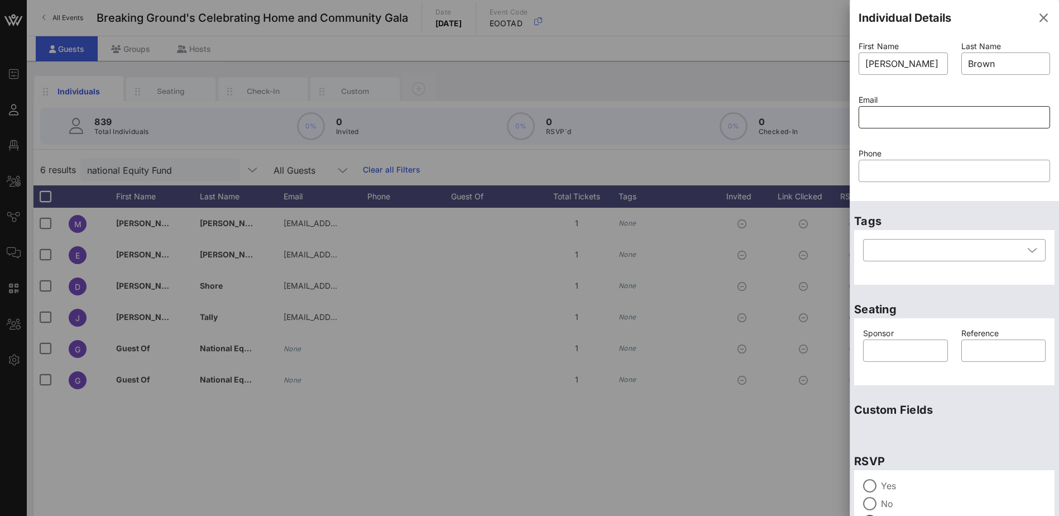
click at [872, 112] on input "text" at bounding box center [954, 117] width 178 height 18
paste input "[PERSON_NAME][EMAIL_ADDRESS][DOMAIN_NAME]"
type input "[PERSON_NAME][EMAIL_ADDRESS][DOMAIN_NAME]"
drag, startPoint x: 882, startPoint y: 348, endPoint x: 983, endPoint y: 344, distance: 100.6
click at [883, 348] on input "text" at bounding box center [905, 351] width 71 height 18
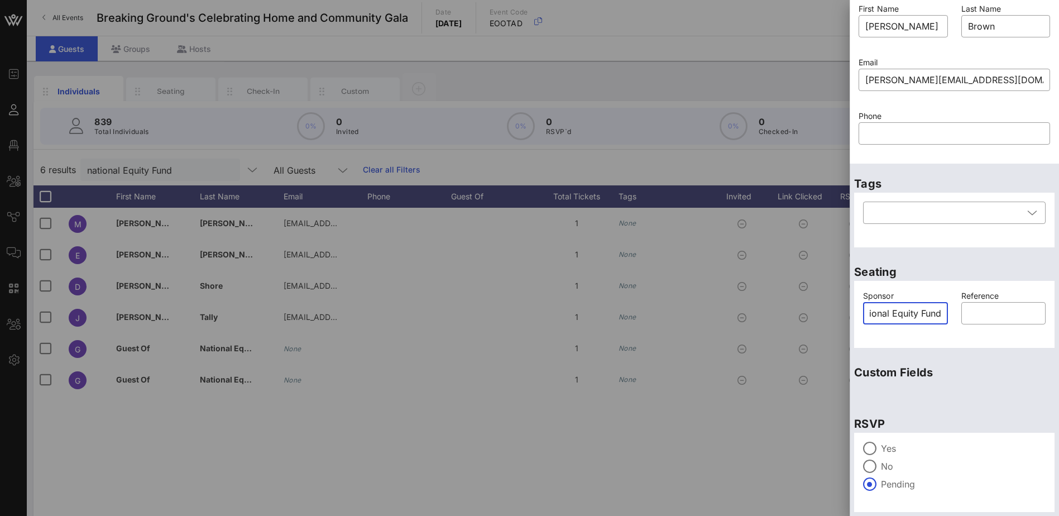
scroll to position [69, 0]
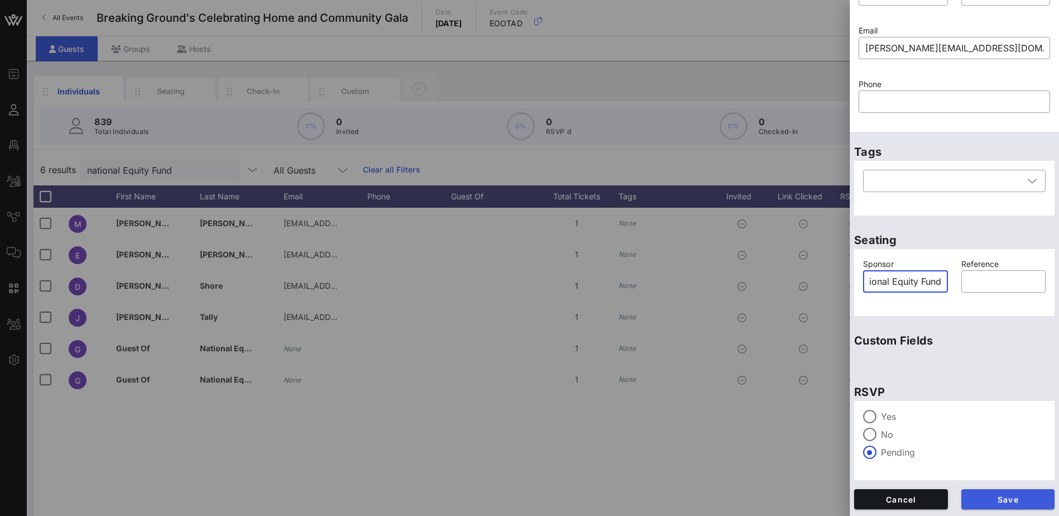
type input "National Equity Fund"
click at [1013, 497] on span "Save" at bounding box center [1008, 499] width 76 height 9
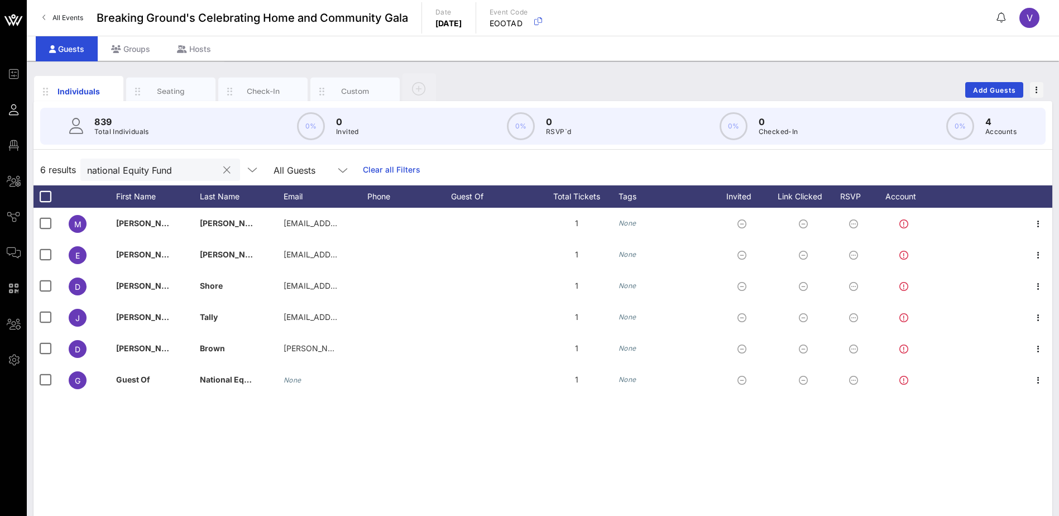
click at [223, 170] on button "clear icon" at bounding box center [226, 170] width 7 height 11
